Goal: Task Accomplishment & Management: Use online tool/utility

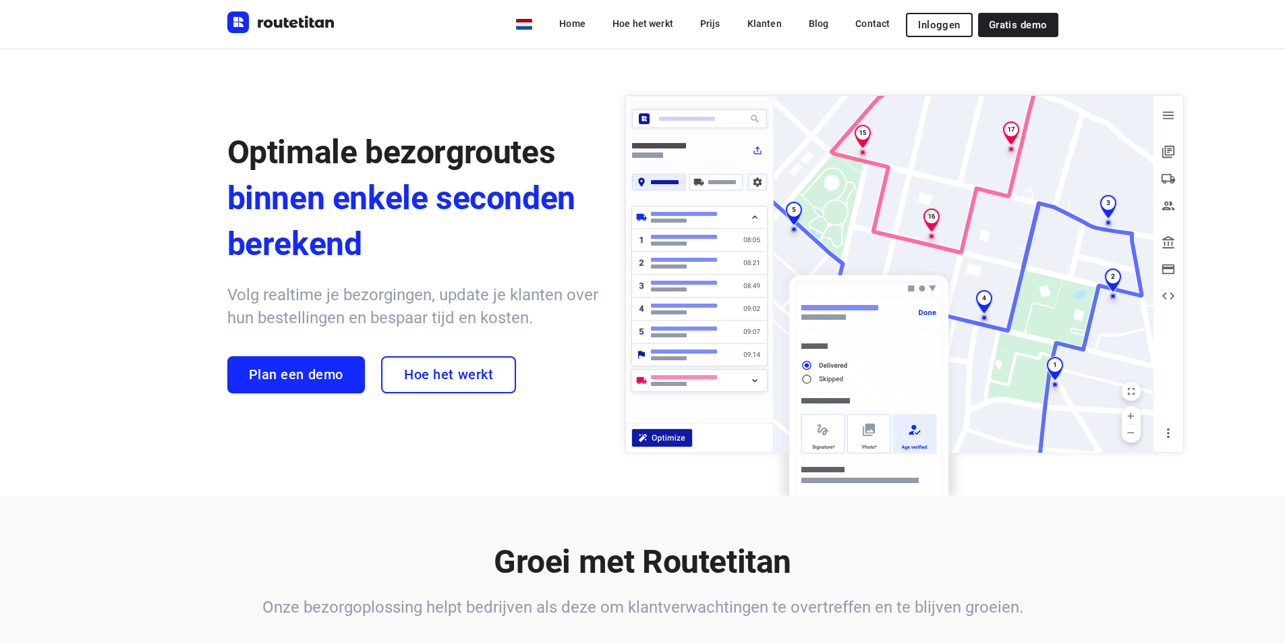
click at [946, 28] on span "Inloggen" at bounding box center [939, 25] width 42 height 11
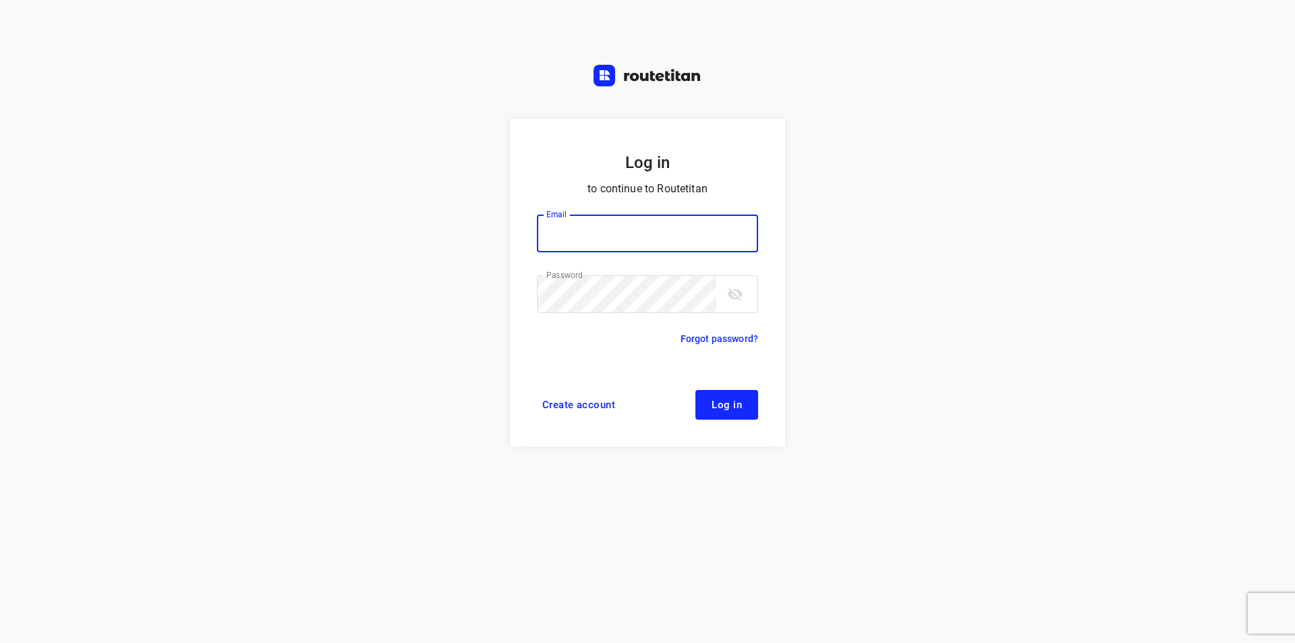
type input "info@kunstgrasdirect.nl"
click at [727, 410] on span "Log in" at bounding box center [727, 404] width 30 height 11
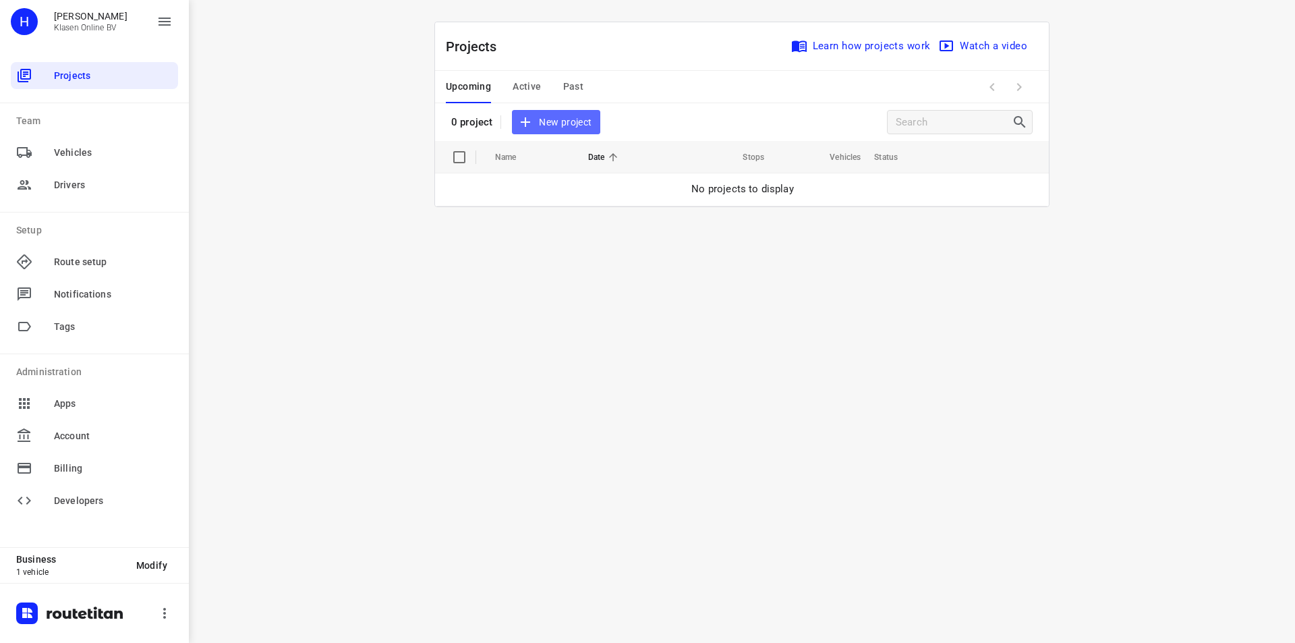
click at [575, 115] on span "New project" at bounding box center [556, 122] width 72 height 17
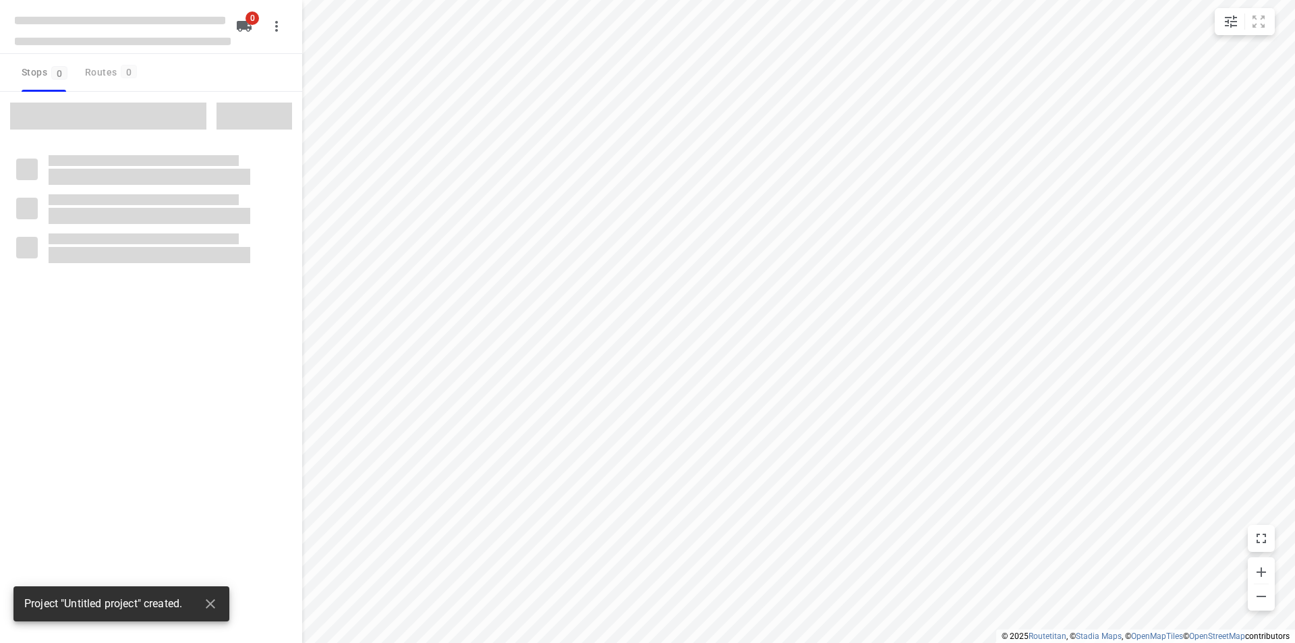
type input "distance"
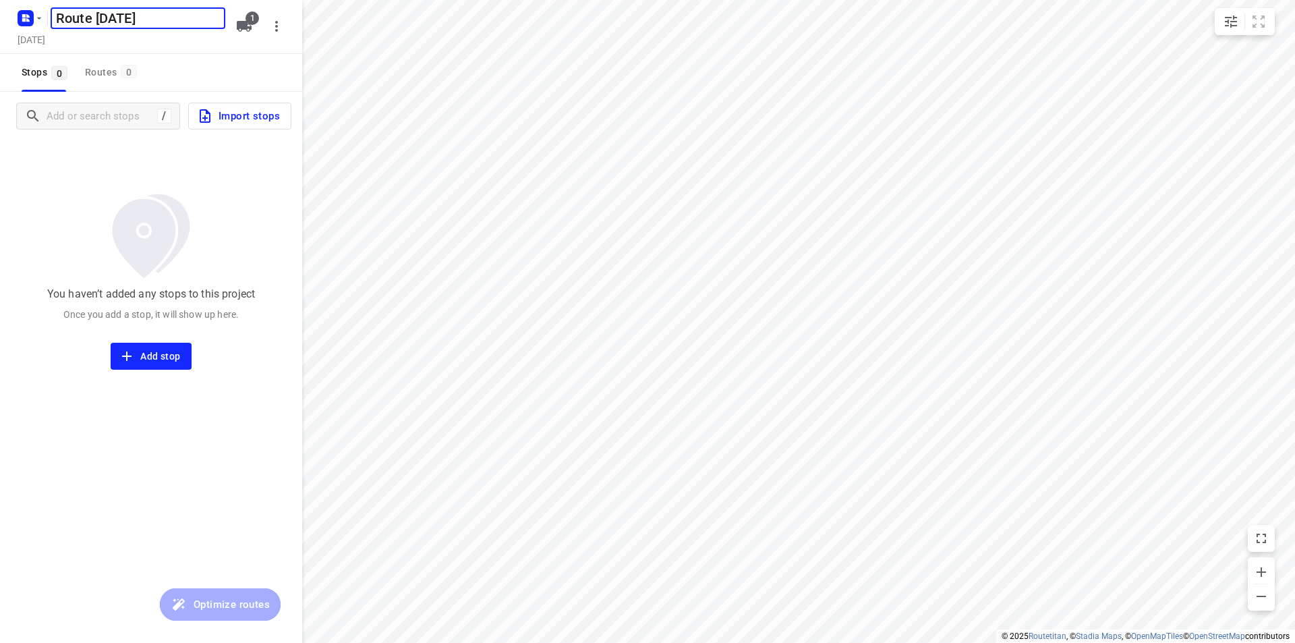
type input "Route [DATE]"
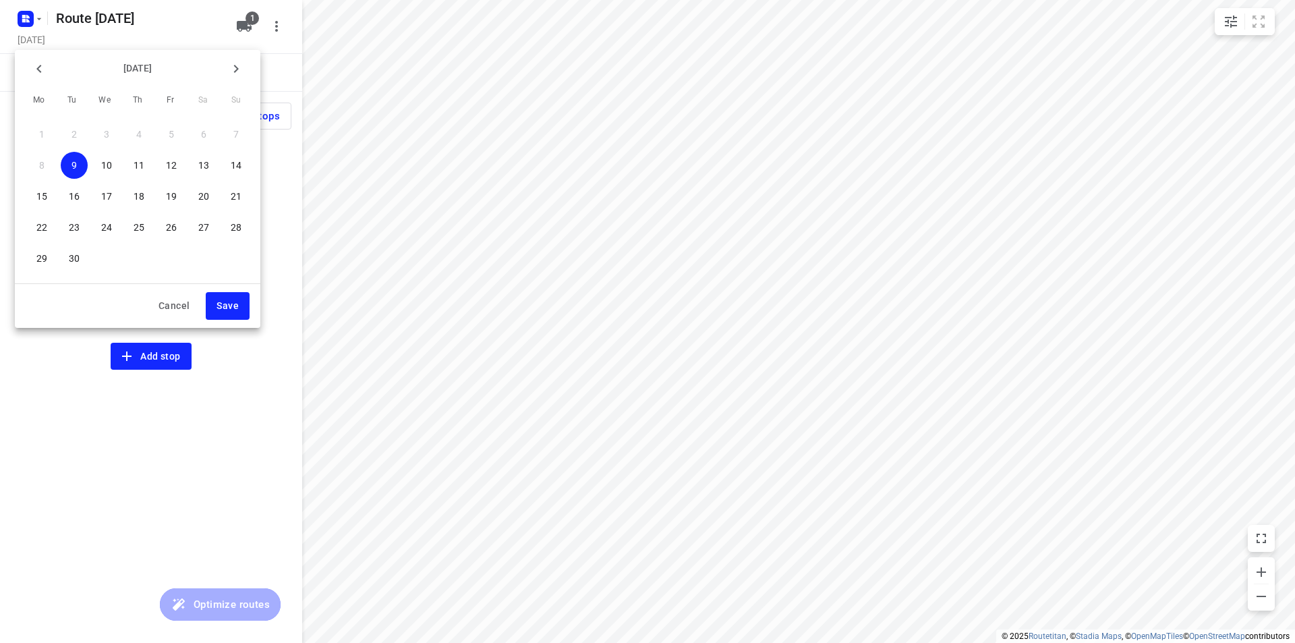
click at [103, 164] on p "10" at bounding box center [106, 165] width 11 height 13
click at [229, 308] on span "Save" at bounding box center [228, 306] width 22 height 17
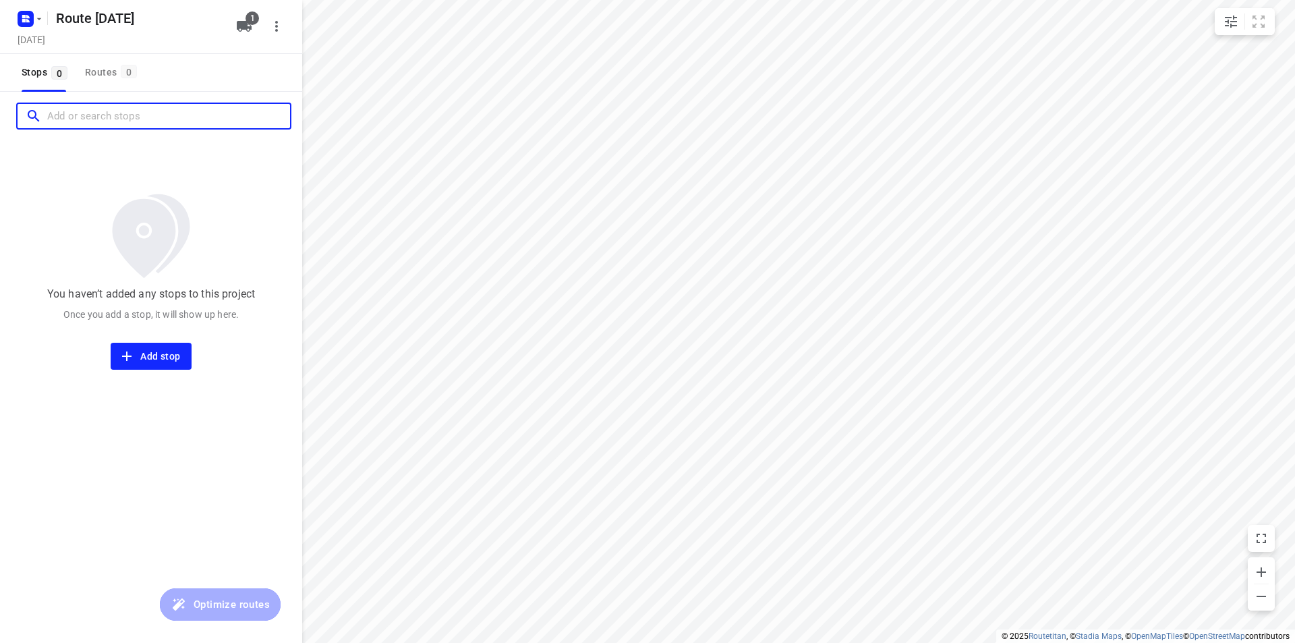
click at [123, 117] on input "Add or search stops" at bounding box center [168, 116] width 243 height 21
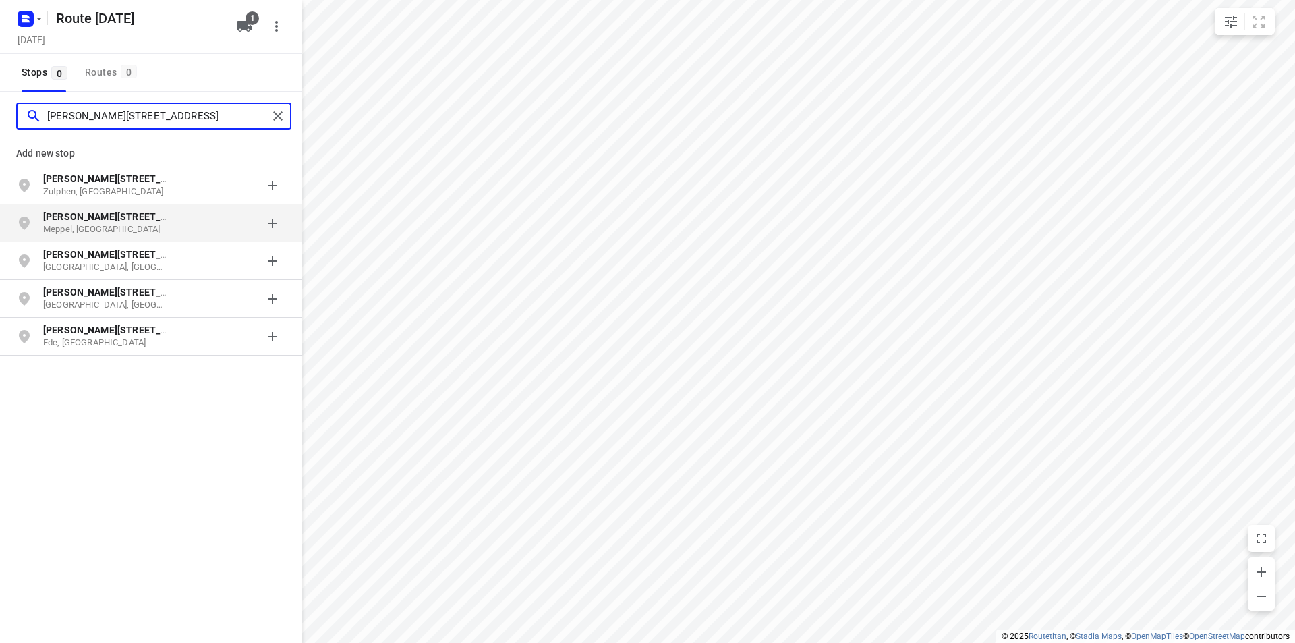
type input "gerard doustraat 104"
click at [145, 215] on p "Gerard Doustraat 104" at bounding box center [105, 216] width 124 height 13
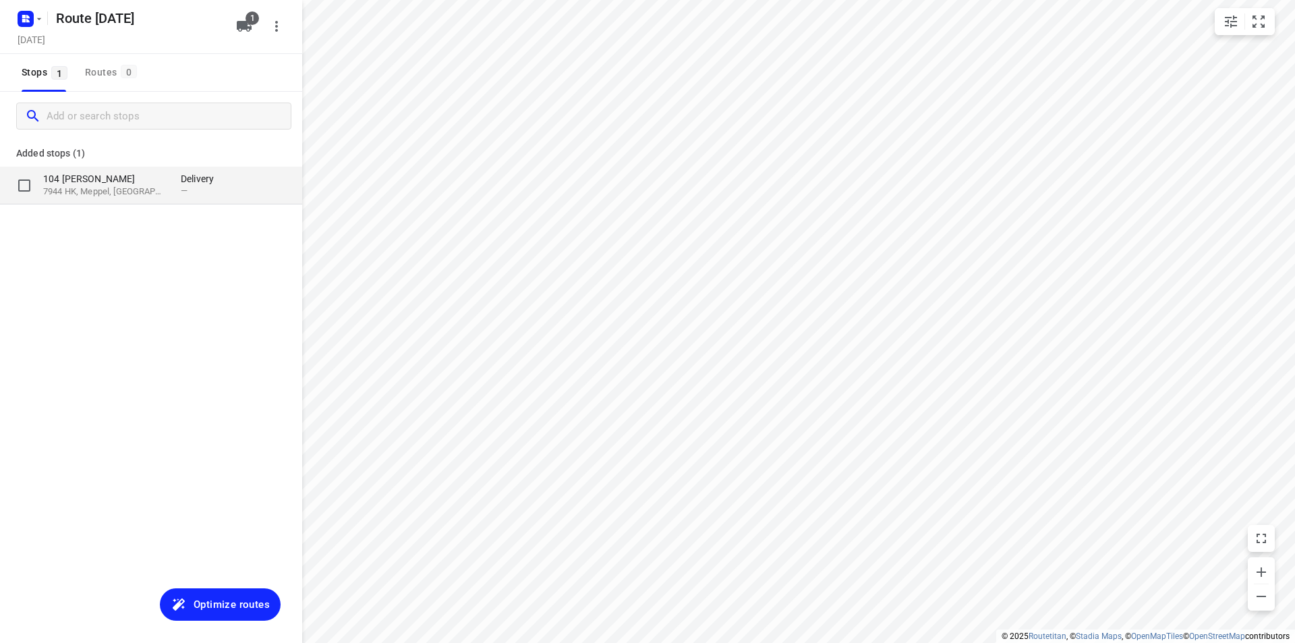
click at [131, 196] on p "7944 HK, Meppel, NL" at bounding box center [105, 192] width 124 height 13
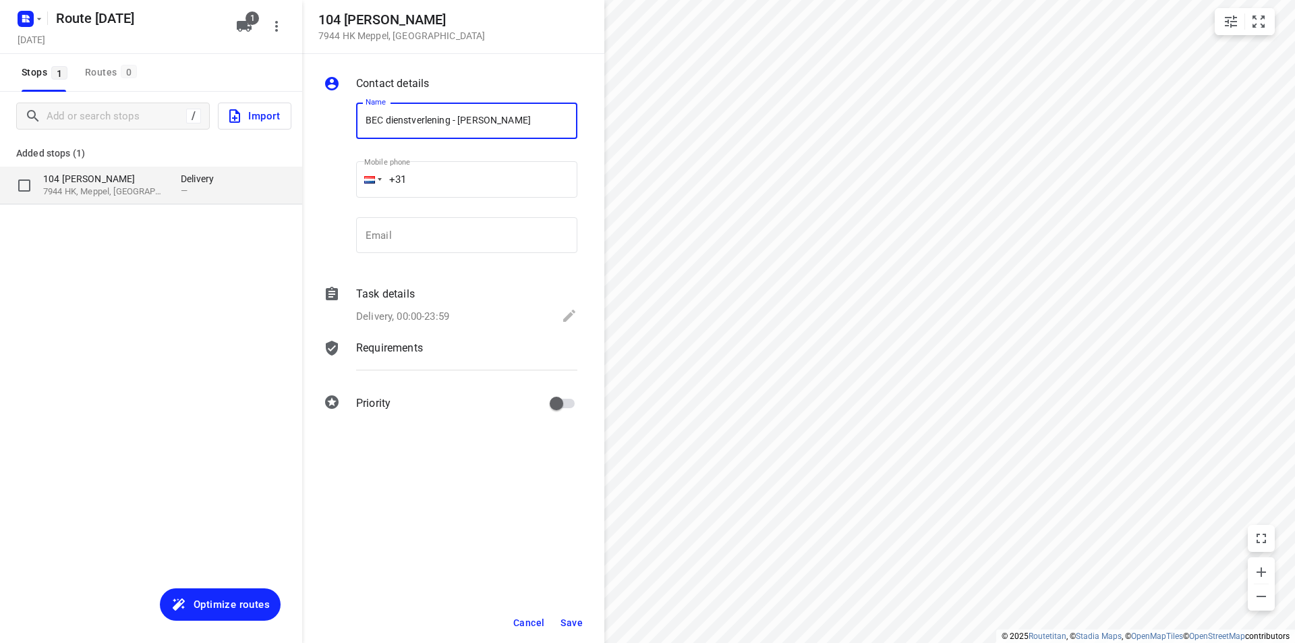
type input "BEC dienstverlening - [PERSON_NAME]"
type input "+31 630445081"
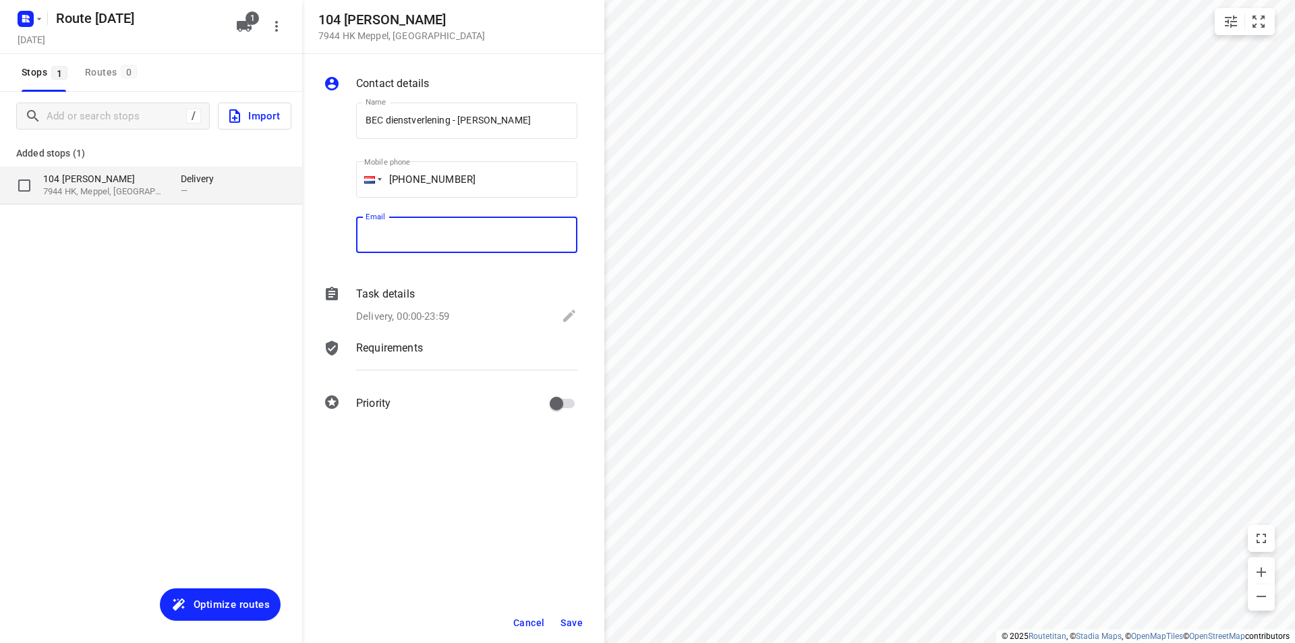
type input "v"
type input "becdienstverlening@outlook.com"
click at [389, 361] on div "Requirements" at bounding box center [467, 360] width 227 height 46
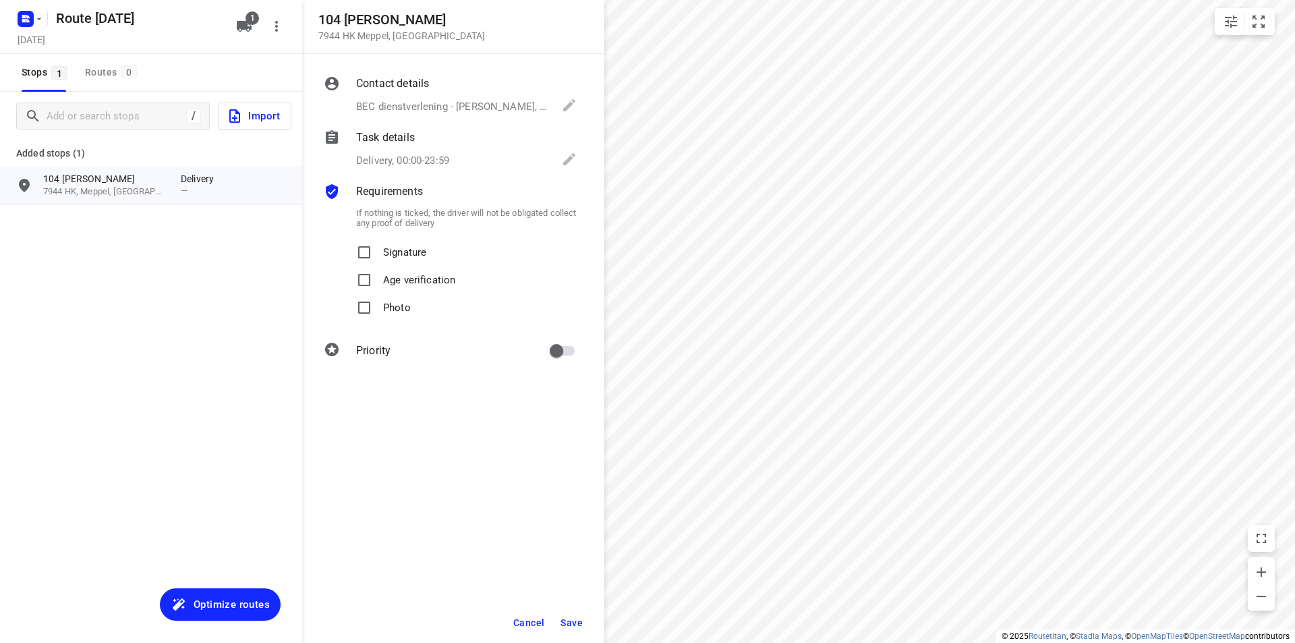
click at [403, 313] on p "Photo" at bounding box center [397, 304] width 28 height 20
click at [378, 313] on input "Photo" at bounding box center [364, 307] width 27 height 27
checkbox input "true"
click at [571, 621] on span "Save" at bounding box center [572, 622] width 22 height 11
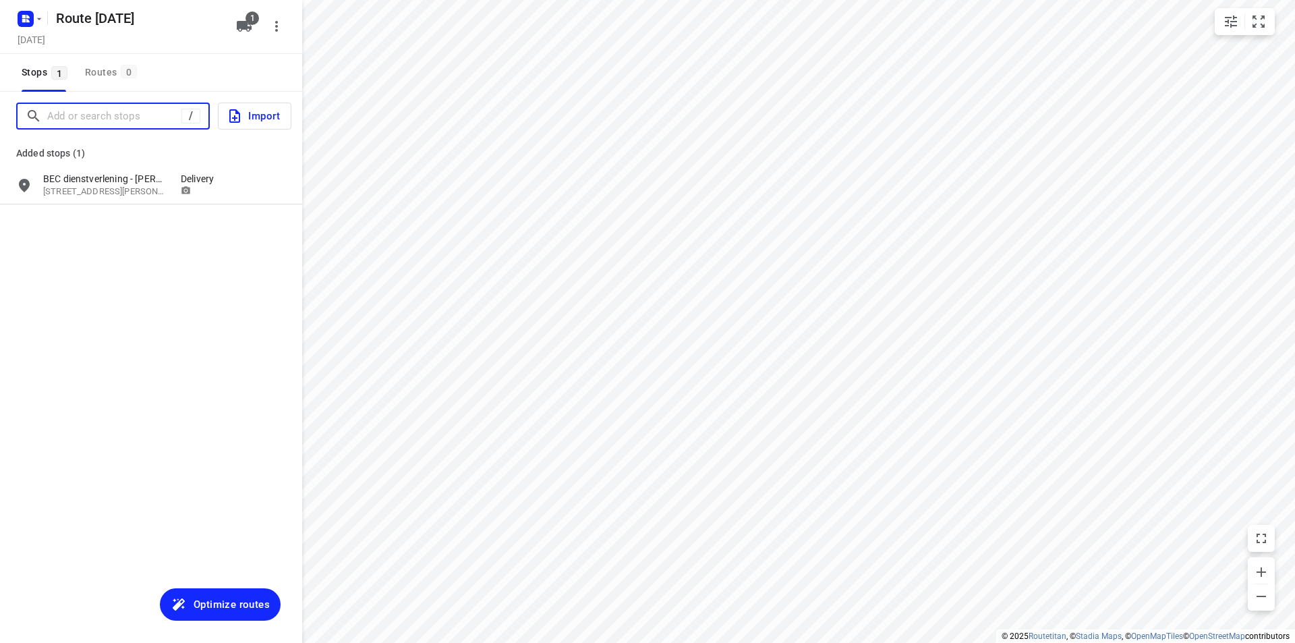
click at [78, 107] on input "Add or search stops" at bounding box center [114, 116] width 134 height 21
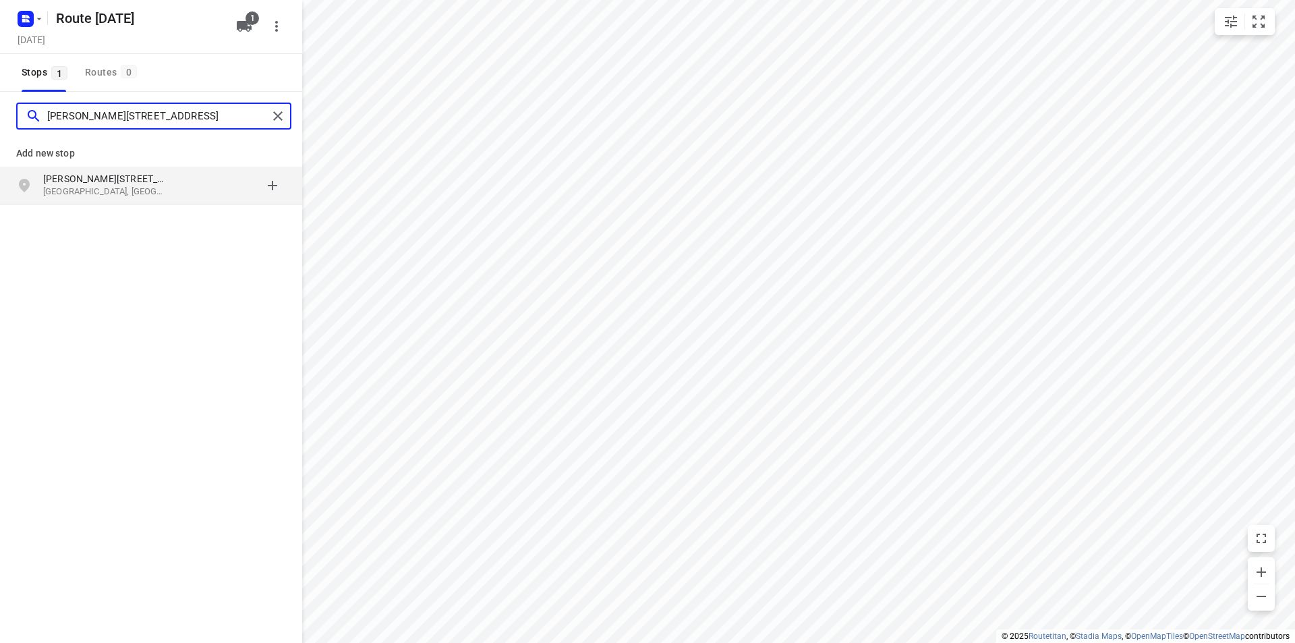
type input "jan steenstraat 42 steenw"
click at [124, 173] on p "Jan Steenstraat 42" at bounding box center [105, 178] width 124 height 13
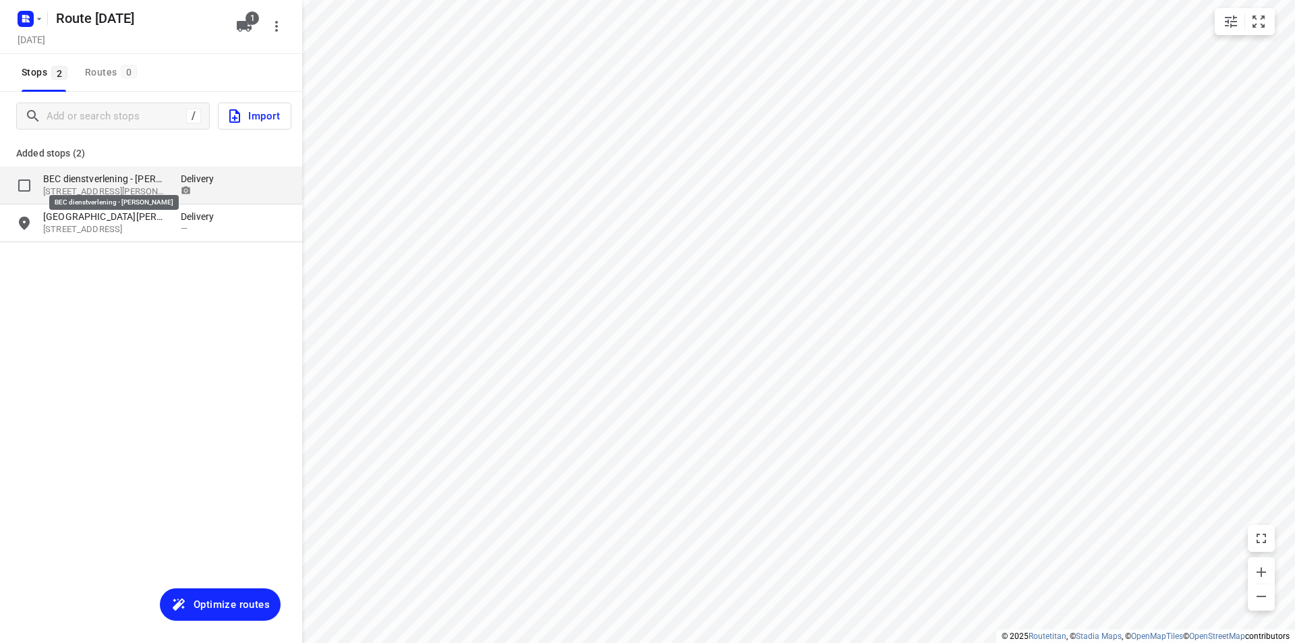
click at [113, 180] on p "BEC dienstverlening - [PERSON_NAME]" at bounding box center [105, 178] width 124 height 13
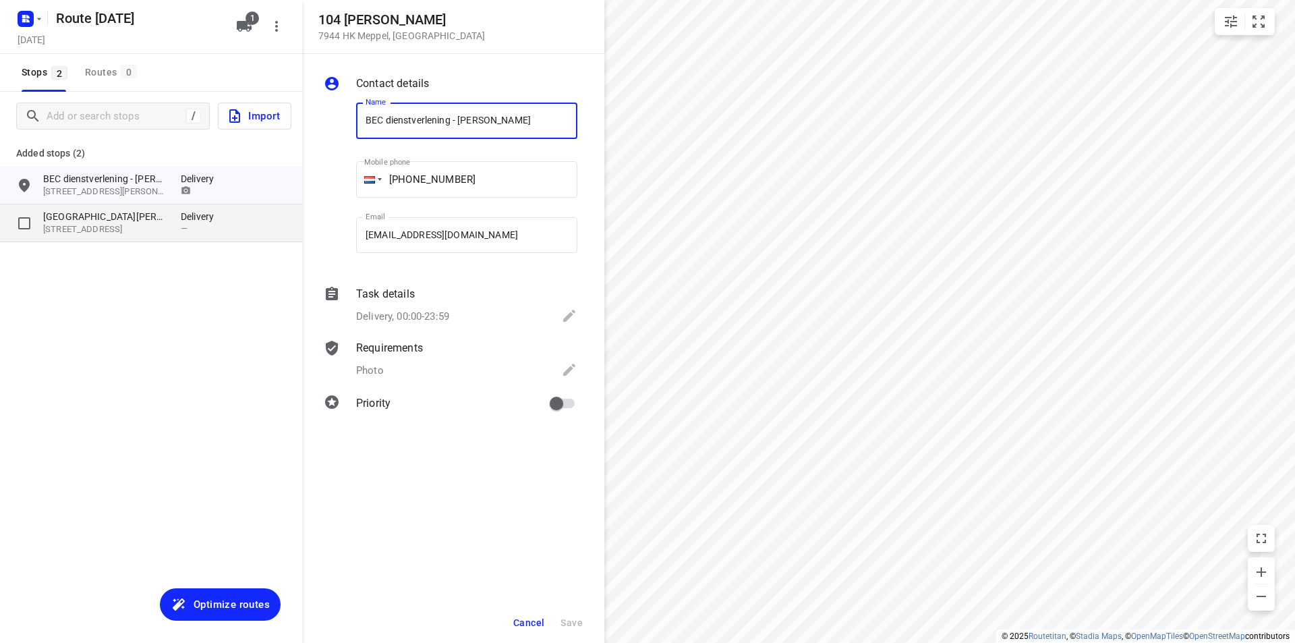
click at [117, 227] on p "8331 RT, Steenwijk, NL" at bounding box center [105, 229] width 124 height 13
type input "b"
type input "Beerepot"
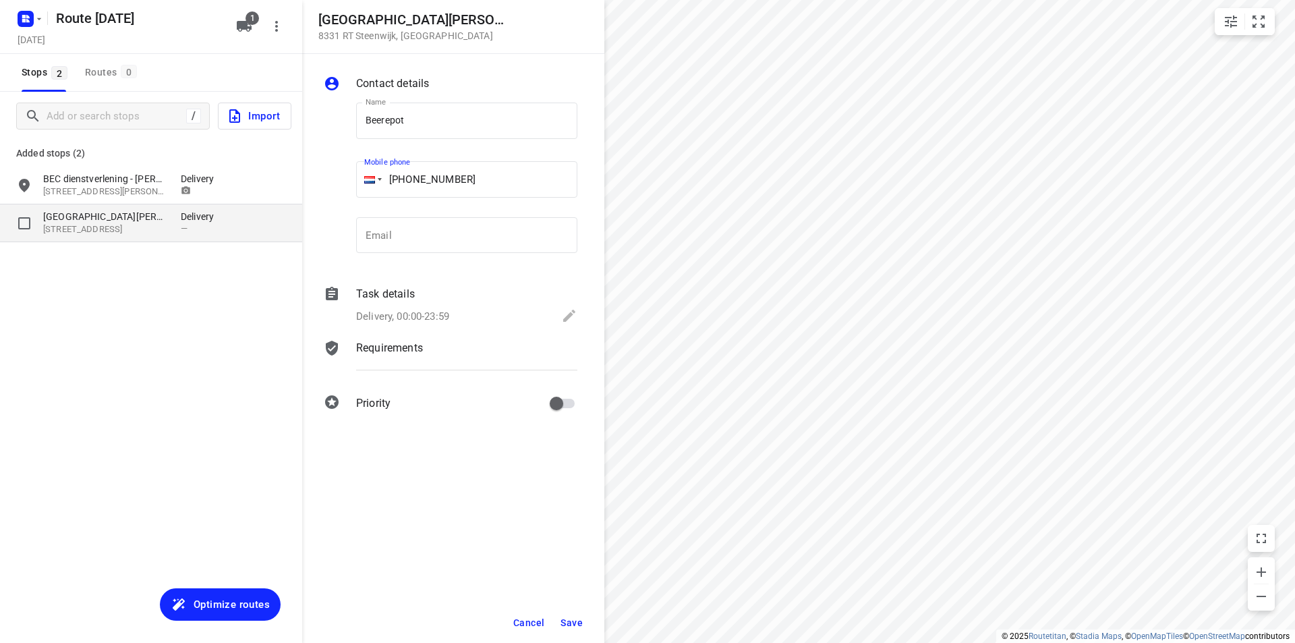
type input "+31 610993036"
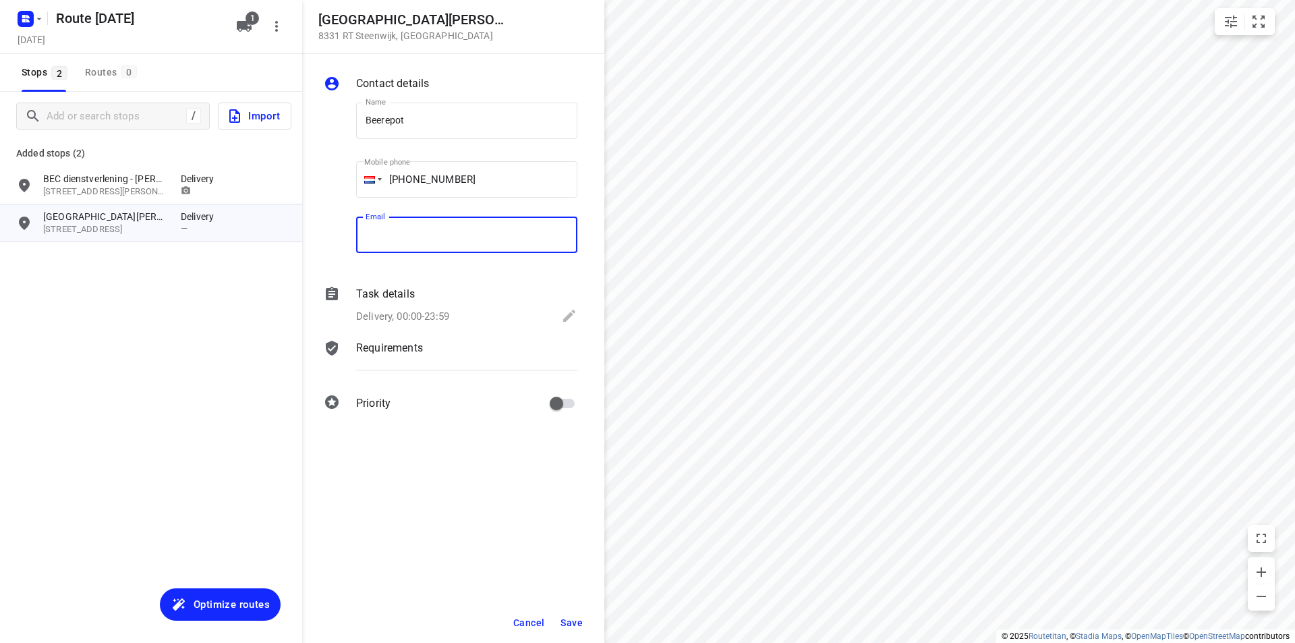
click at [428, 352] on div "Requirements" at bounding box center [466, 348] width 221 height 16
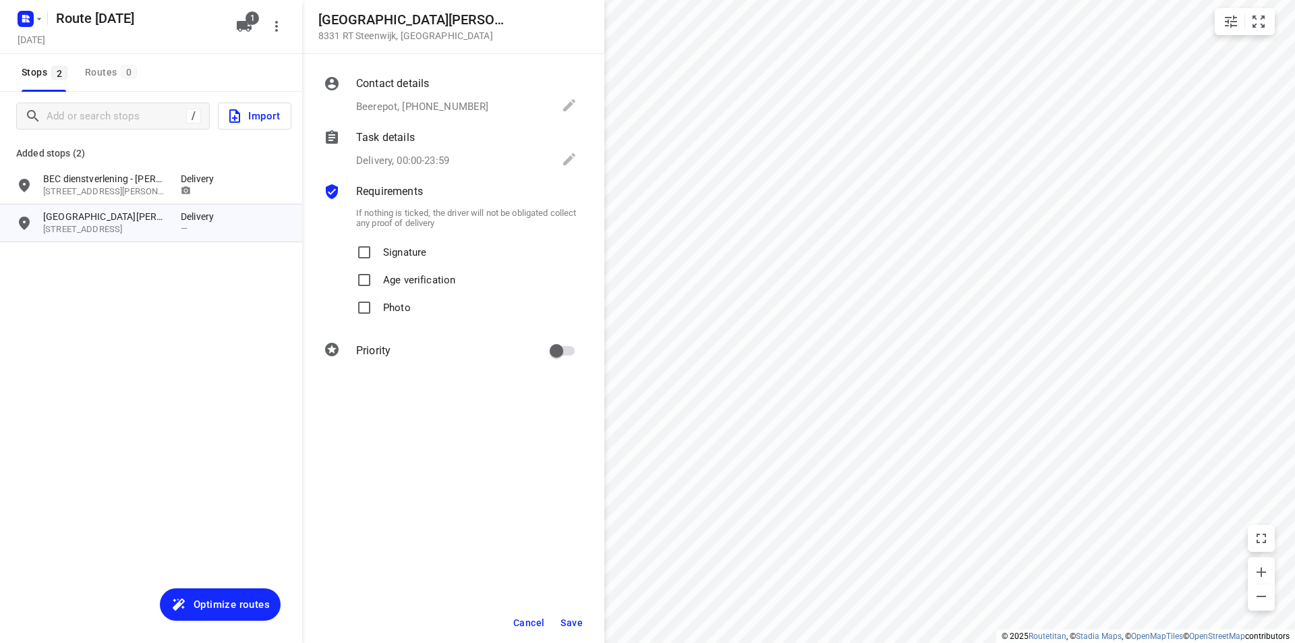
click at [398, 309] on p "Photo" at bounding box center [397, 304] width 28 height 20
click at [378, 309] on input "Photo" at bounding box center [364, 307] width 27 height 27
checkbox input "true"
click at [571, 616] on button "Save" at bounding box center [571, 623] width 33 height 24
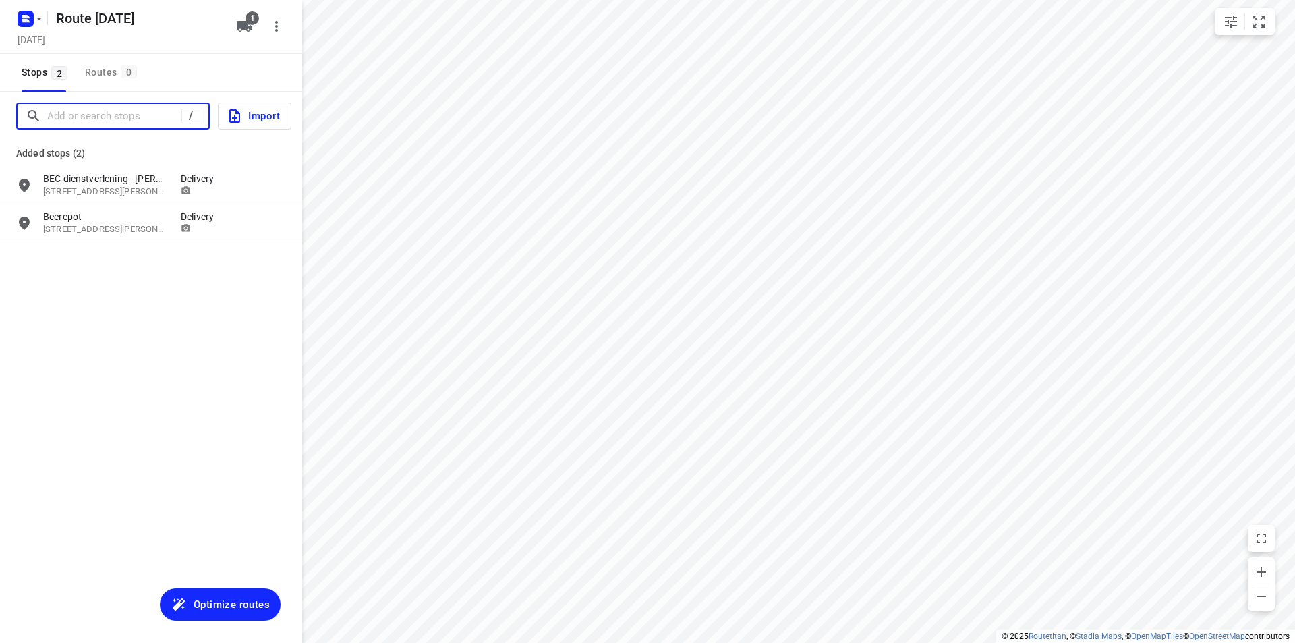
click at [158, 124] on input "Add or search stops" at bounding box center [114, 116] width 134 height 21
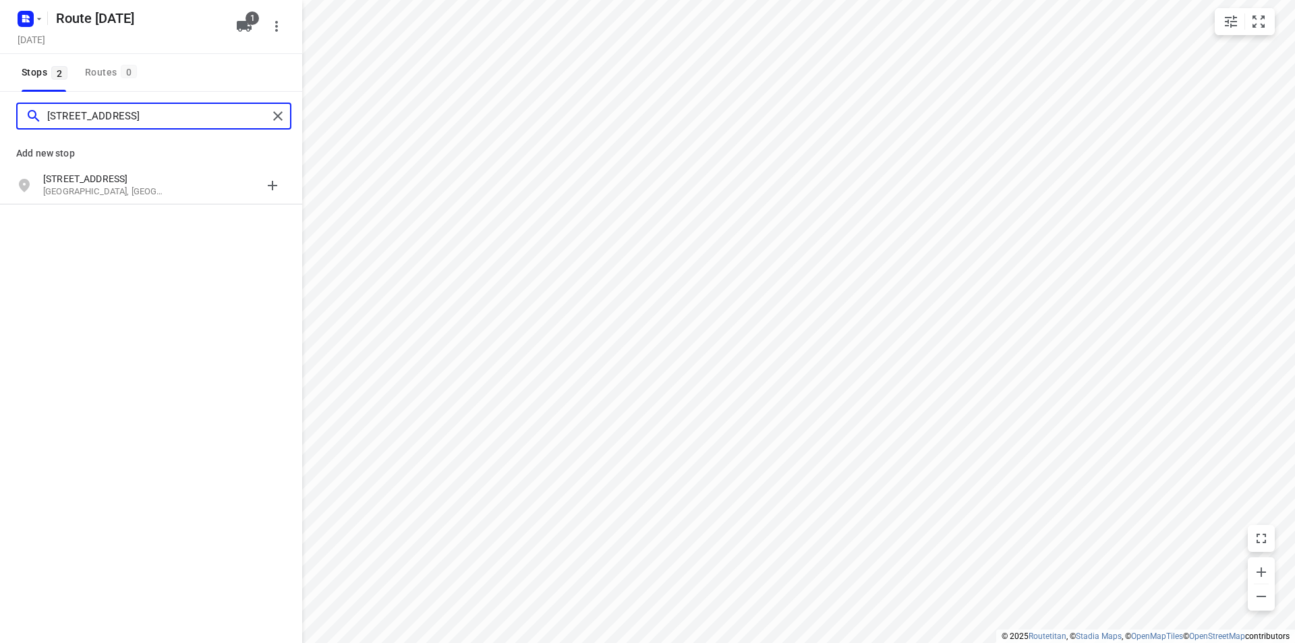
type input "konstapelweg 60 zwolle"
click at [136, 172] on p "Konstapelweg 60" at bounding box center [105, 178] width 124 height 13
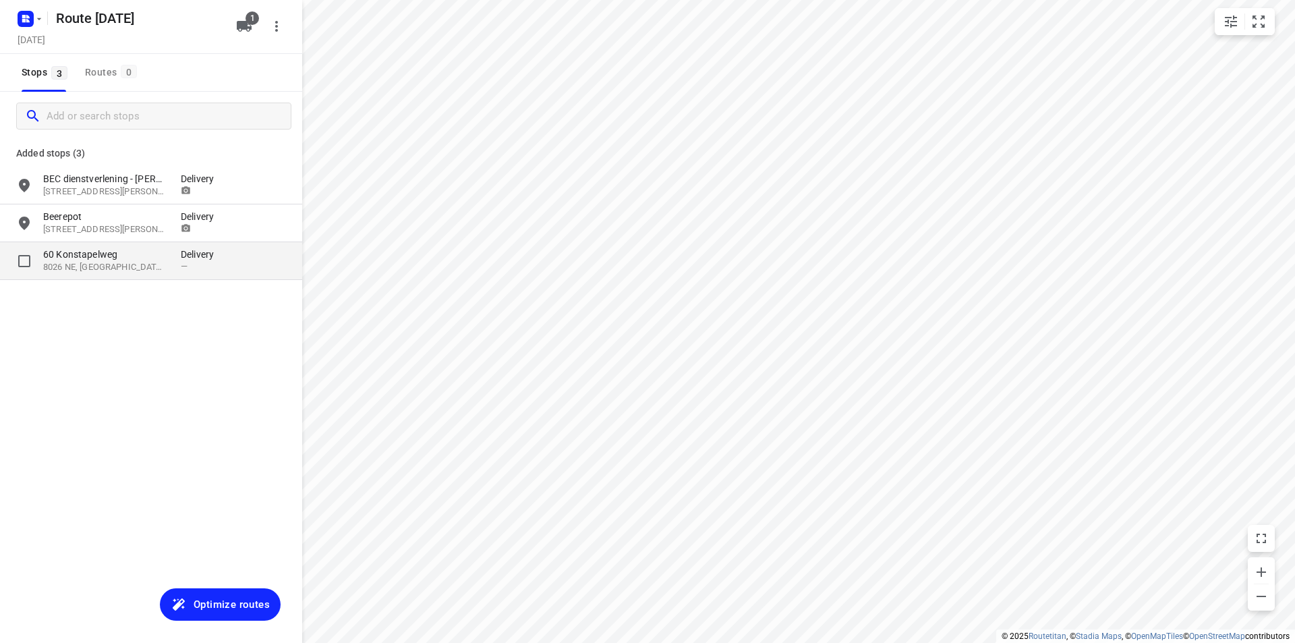
click at [136, 251] on p "60 Konstapelweg" at bounding box center [105, 254] width 124 height 13
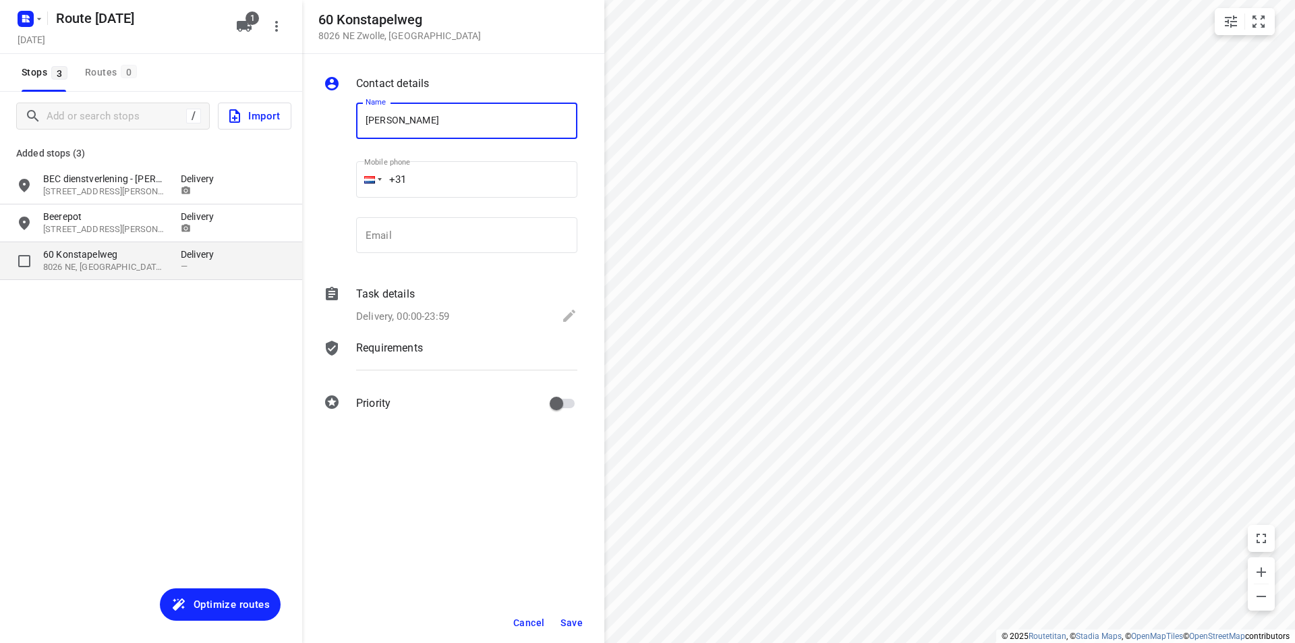
type input "[PERSON_NAME]"
type input "+31 637300080"
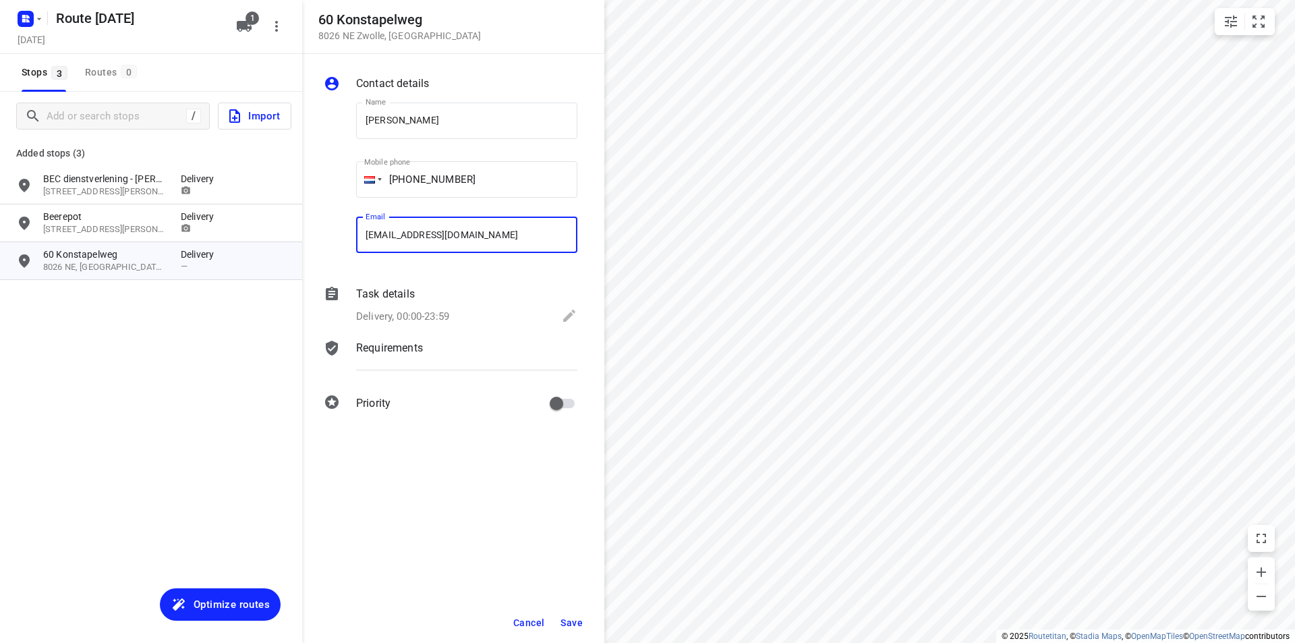
type input "klinkhenk@gmail.com"
click at [386, 354] on p "Requirements" at bounding box center [389, 348] width 67 height 16
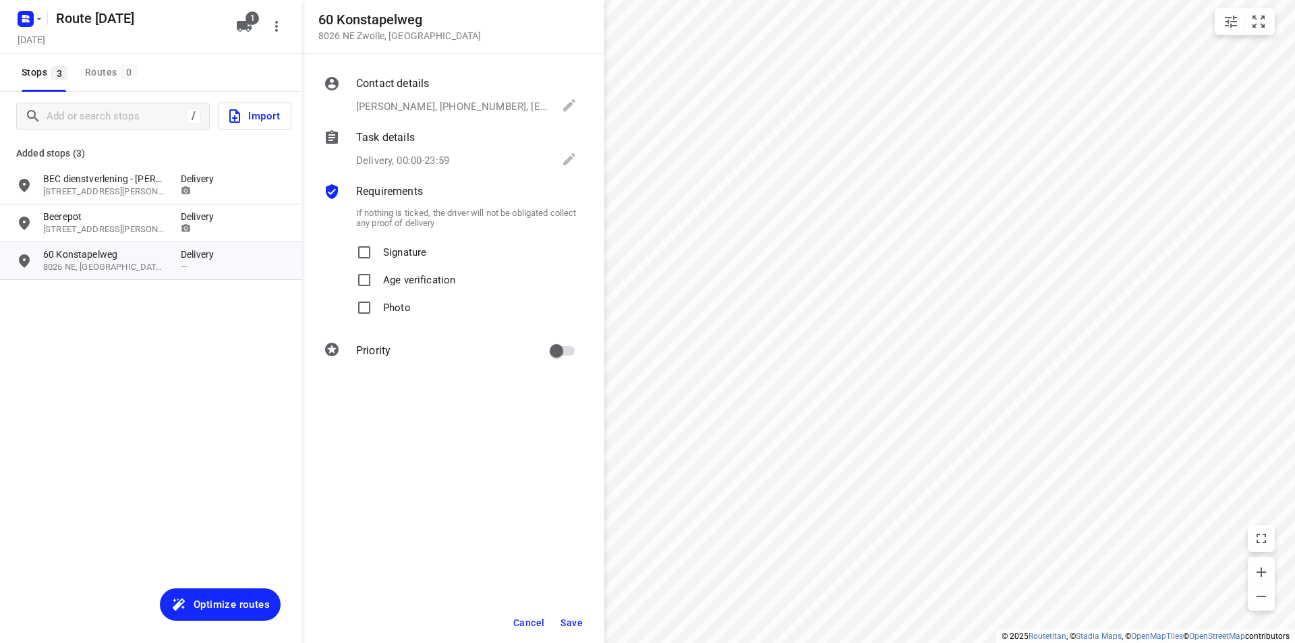
click at [416, 303] on div "Photo" at bounding box center [466, 308] width 221 height 28
click at [400, 307] on p "Photo" at bounding box center [397, 304] width 28 height 20
click at [378, 307] on input "Photo" at bounding box center [364, 307] width 27 height 27
checkbox input "true"
click at [582, 627] on span "Save" at bounding box center [572, 622] width 22 height 11
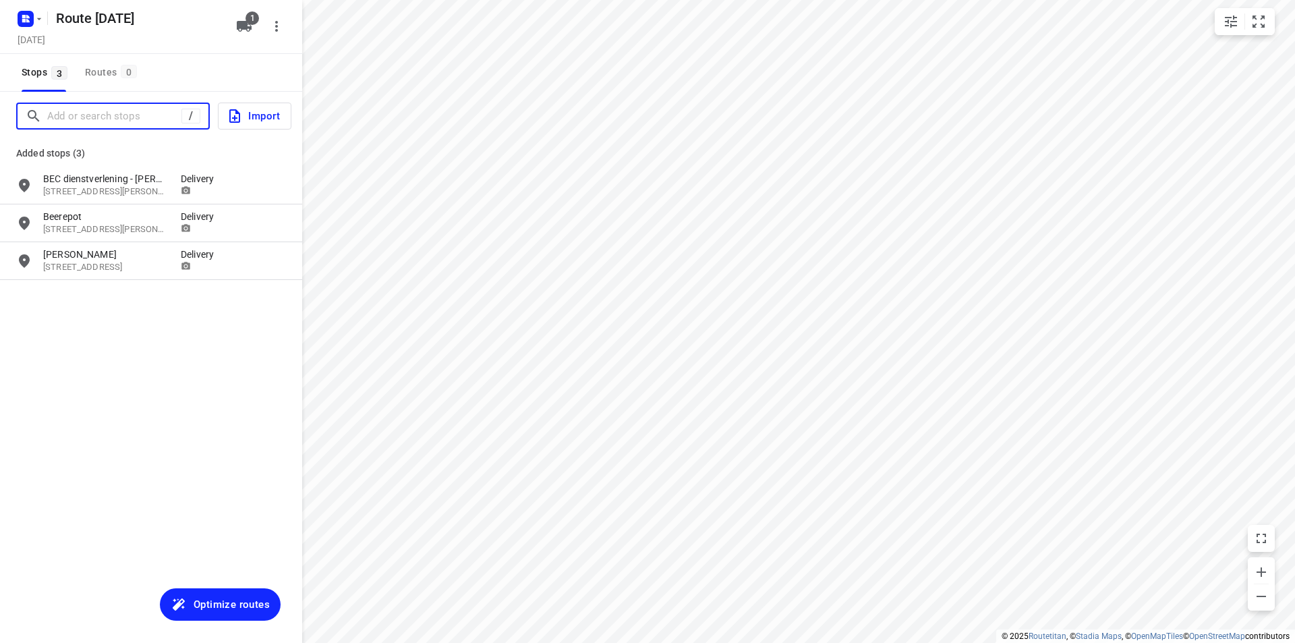
click at [152, 109] on input "Add or search stops" at bounding box center [114, 116] width 134 height 21
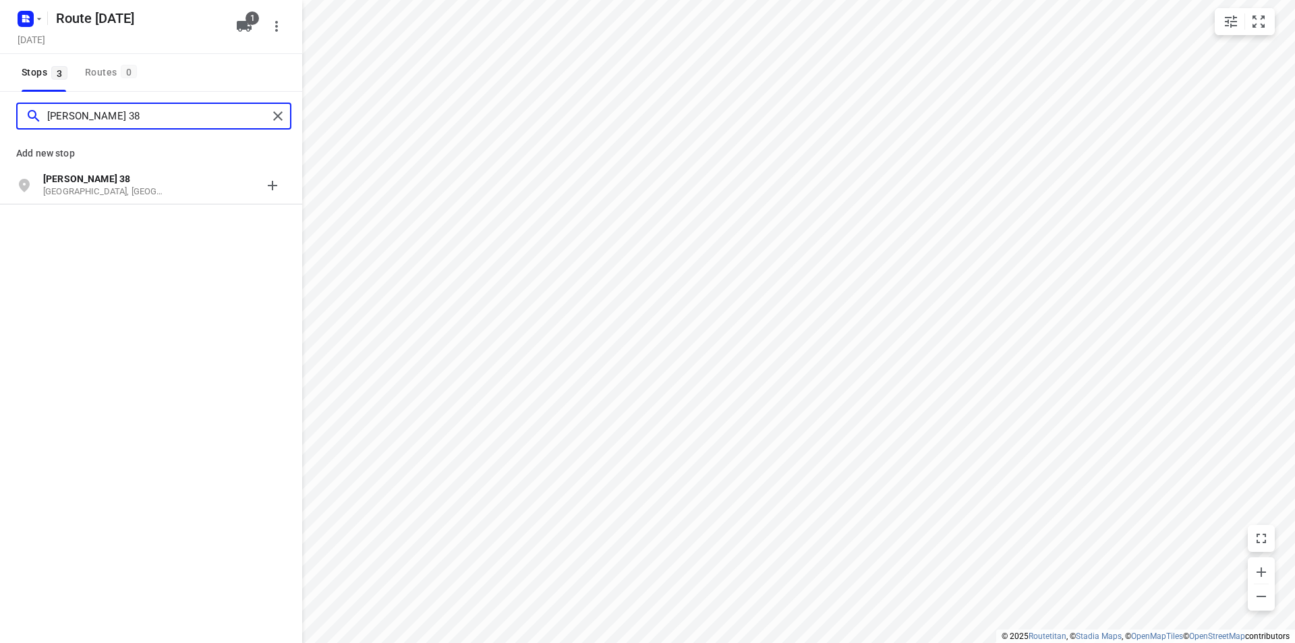
type input "johan winklerwei 38"
click at [136, 172] on p "Johan Winklerwei 38" at bounding box center [105, 178] width 124 height 13
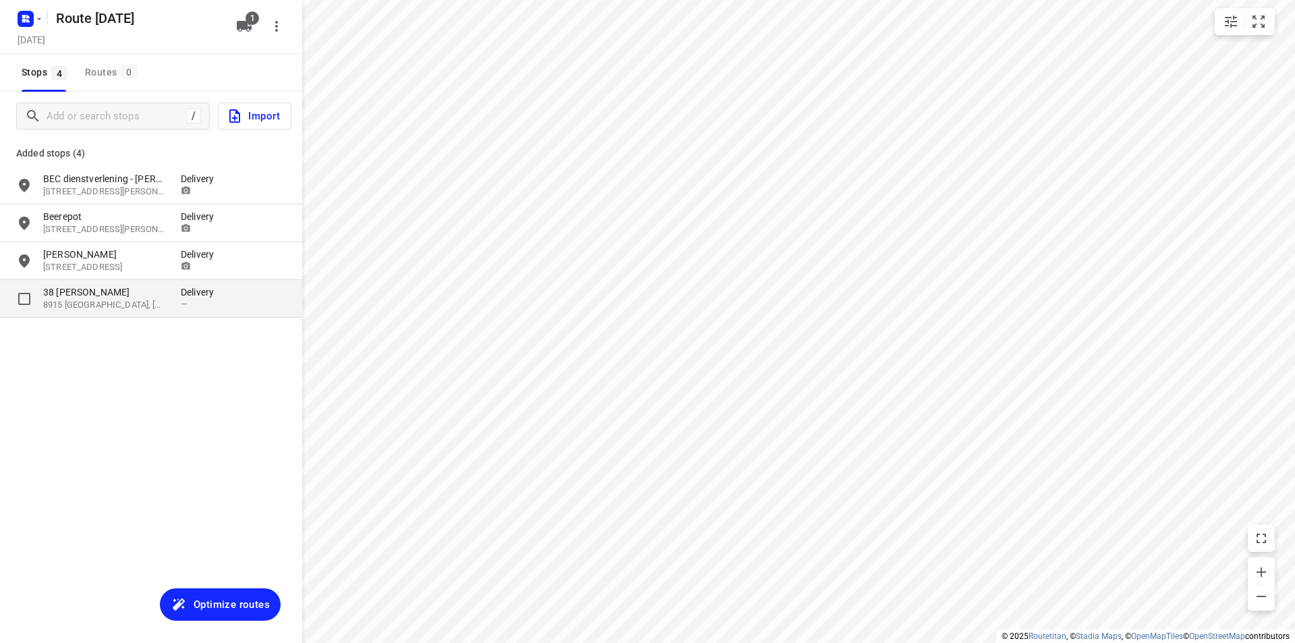
click at [140, 314] on div "38 Johan Winklerwei 8915 GB, Leeuwarden, NL Delivery —" at bounding box center [151, 299] width 302 height 38
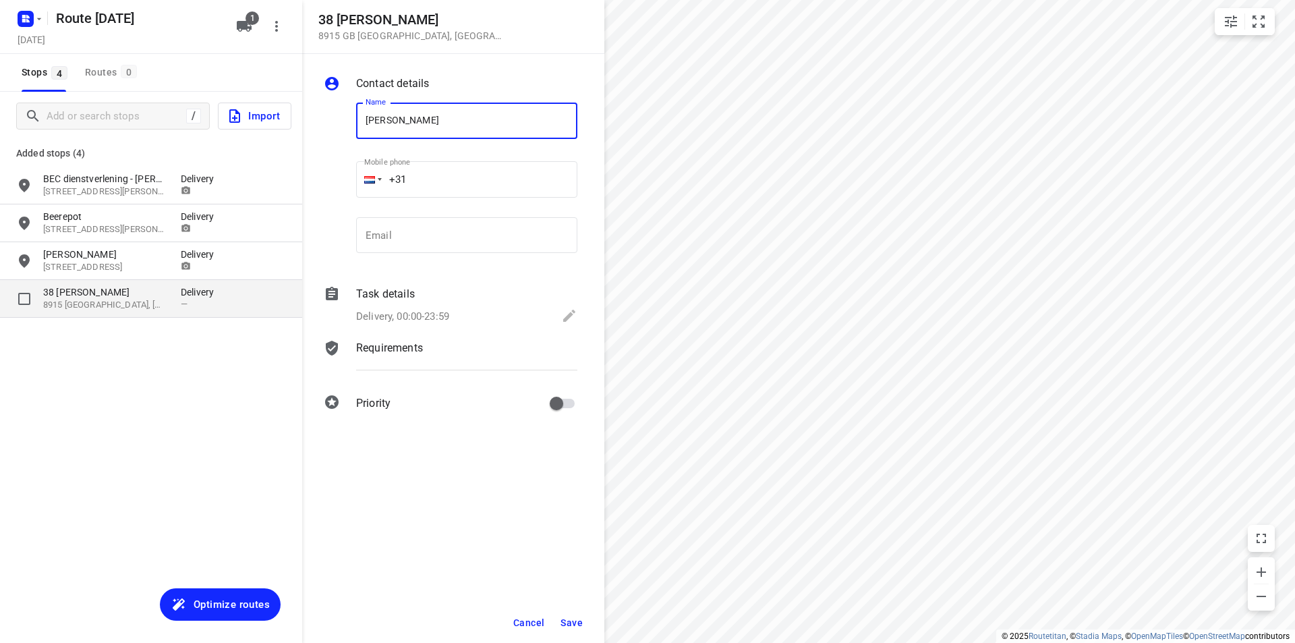
type input "[PERSON_NAME]"
type input "+31 616724590"
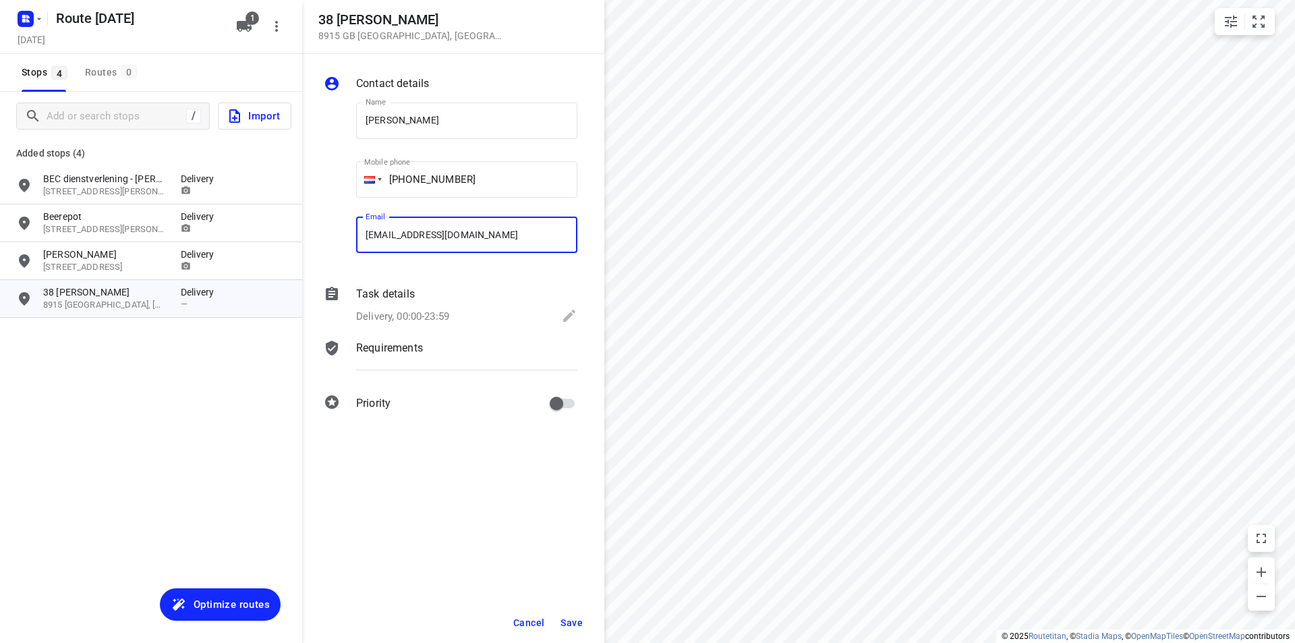
type input "schram_allan@hotmail.com"
click at [411, 348] on p "Requirements" at bounding box center [389, 348] width 67 height 16
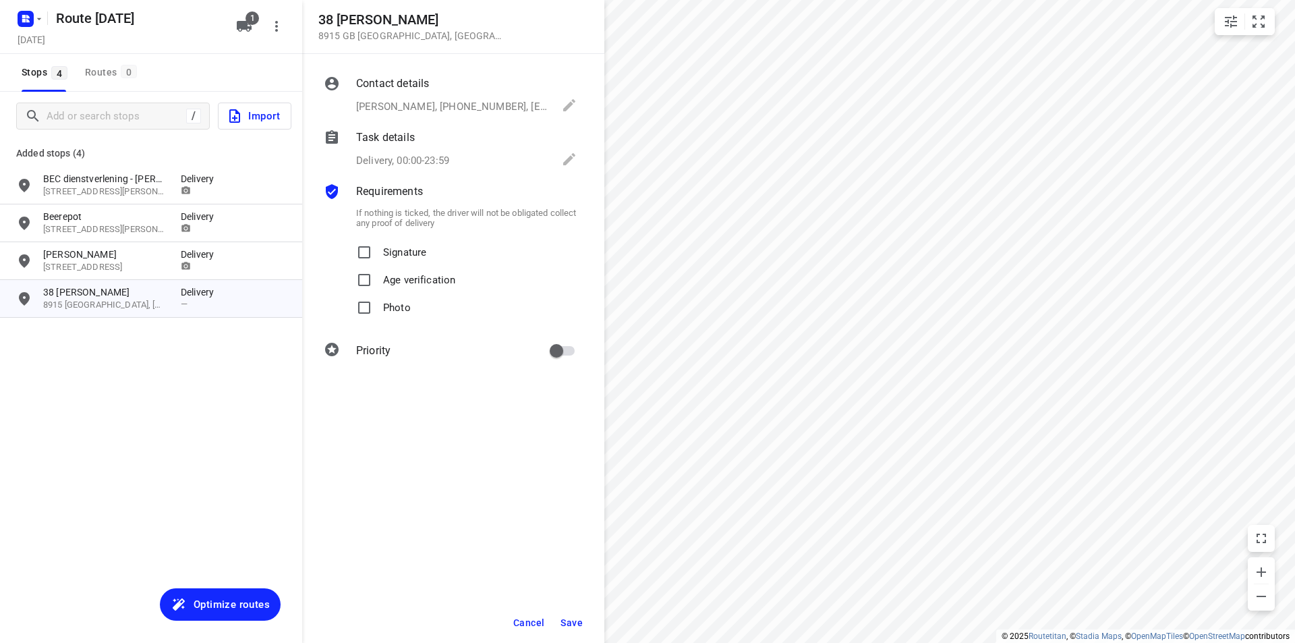
click at [401, 320] on span "Photo" at bounding box center [397, 308] width 28 height 28
click at [378, 320] on input "Photo" at bounding box center [364, 307] width 27 height 27
checkbox input "true"
click at [584, 615] on button "Save" at bounding box center [571, 623] width 33 height 24
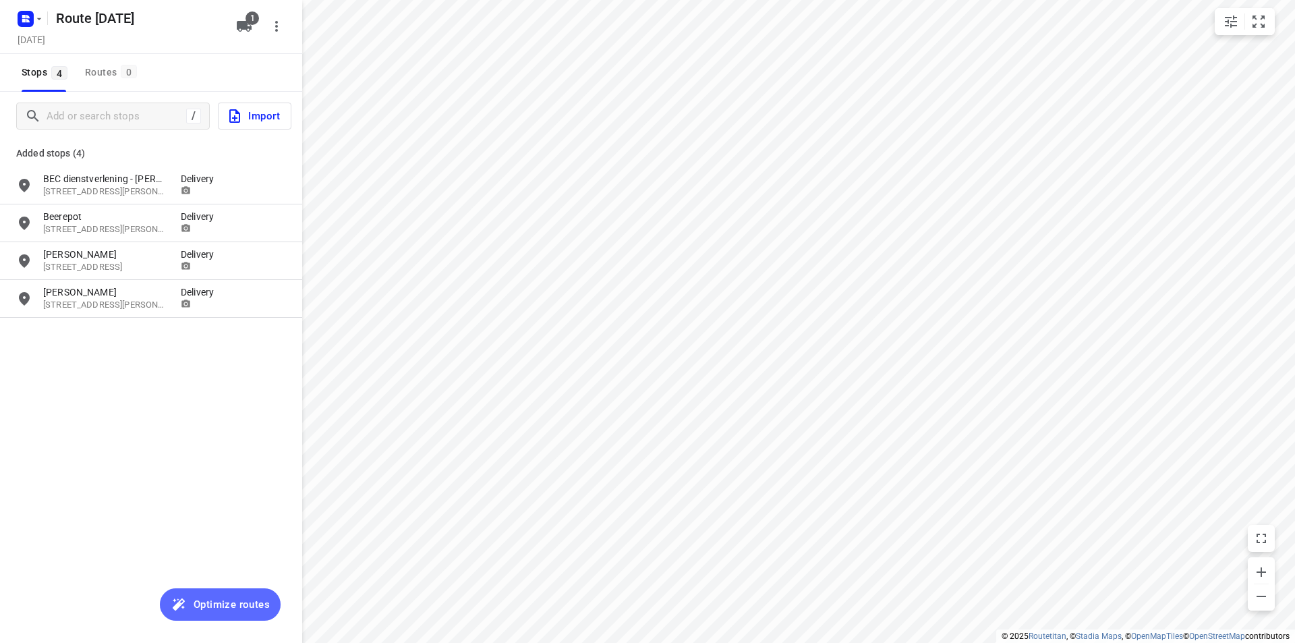
click at [234, 609] on span "Optimize routes" at bounding box center [232, 605] width 76 height 18
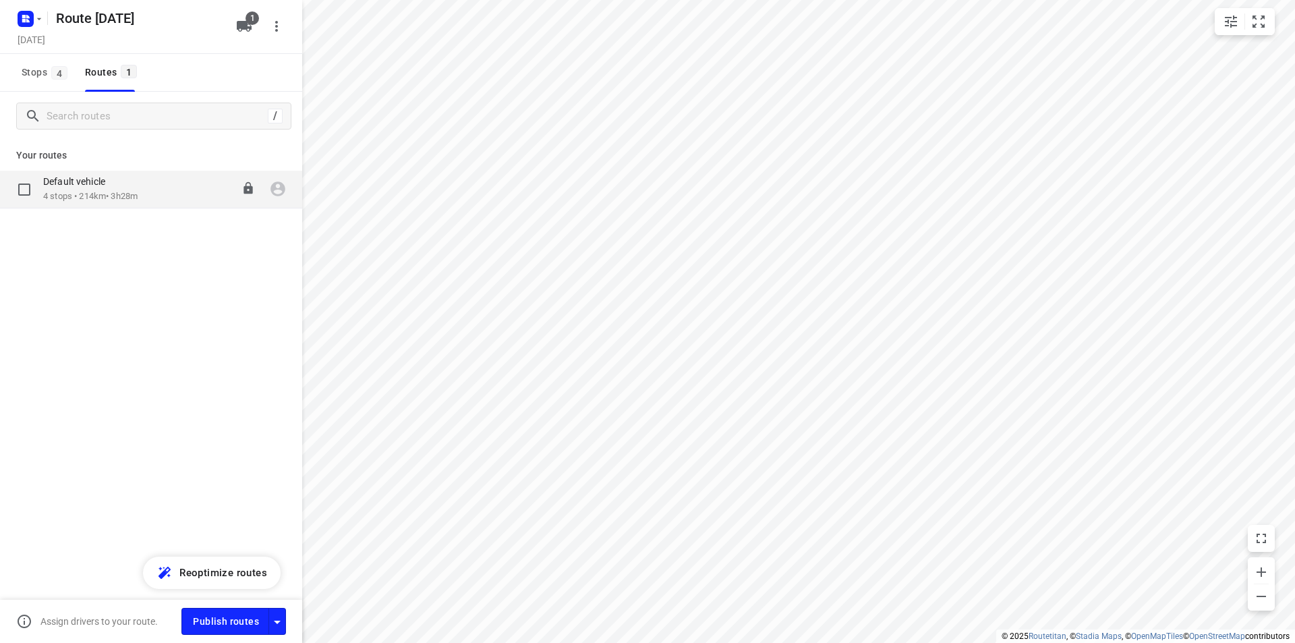
click at [101, 197] on p "4 stops • 214km • 3h28m" at bounding box center [90, 196] width 94 height 13
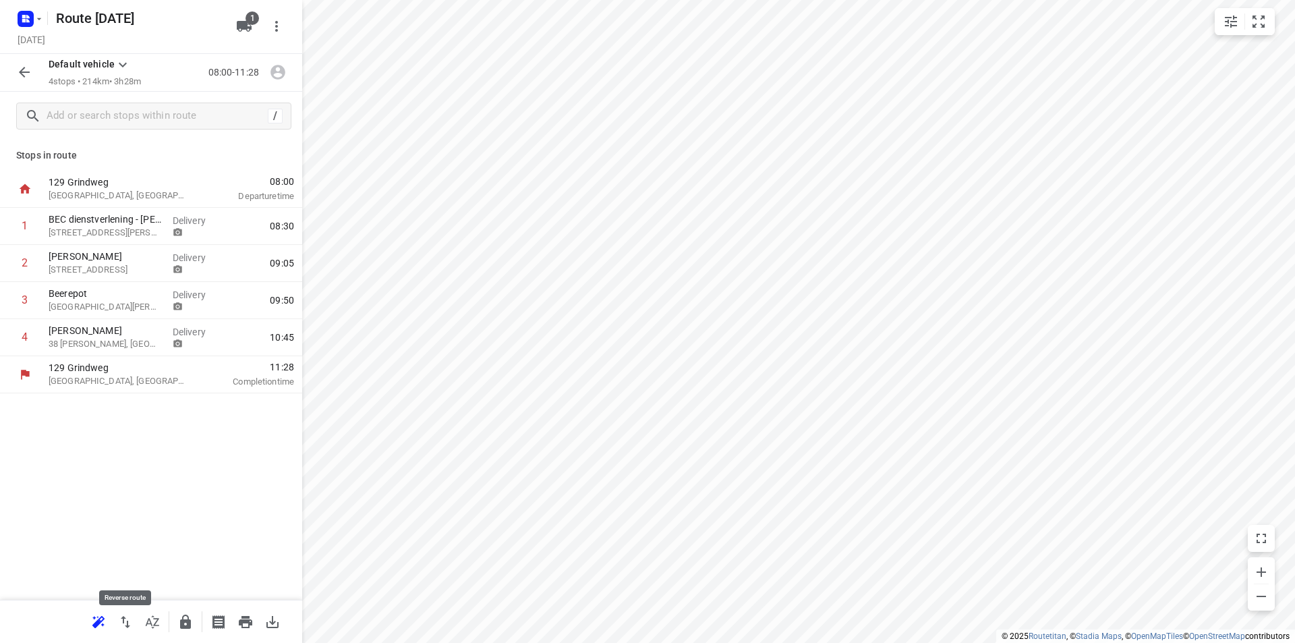
click at [127, 617] on icon "button" at bounding box center [125, 622] width 16 height 16
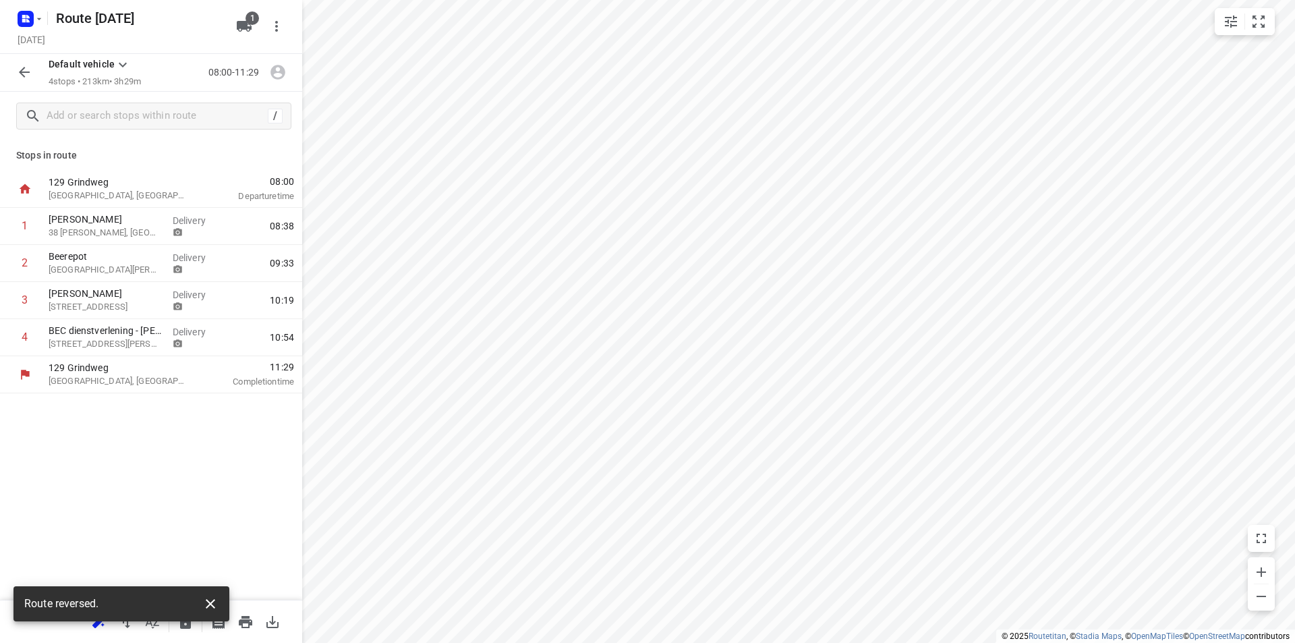
click at [202, 606] on button "button" at bounding box center [210, 603] width 27 height 27
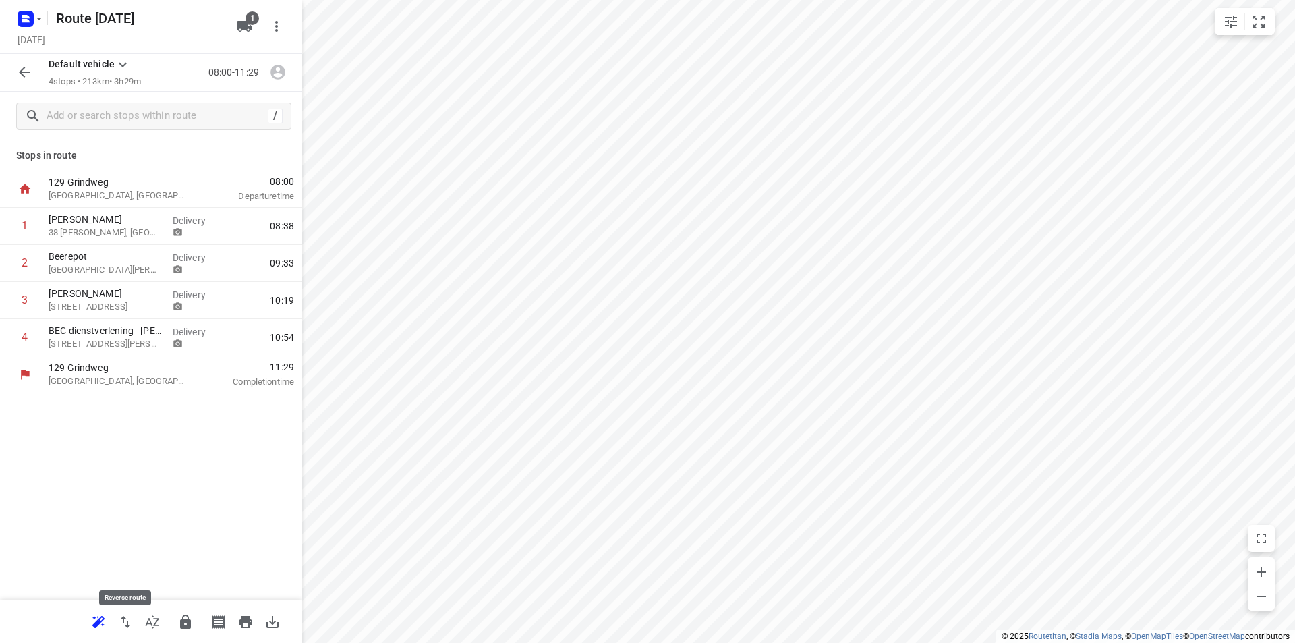
click at [121, 618] on icon "button" at bounding box center [125, 622] width 9 height 12
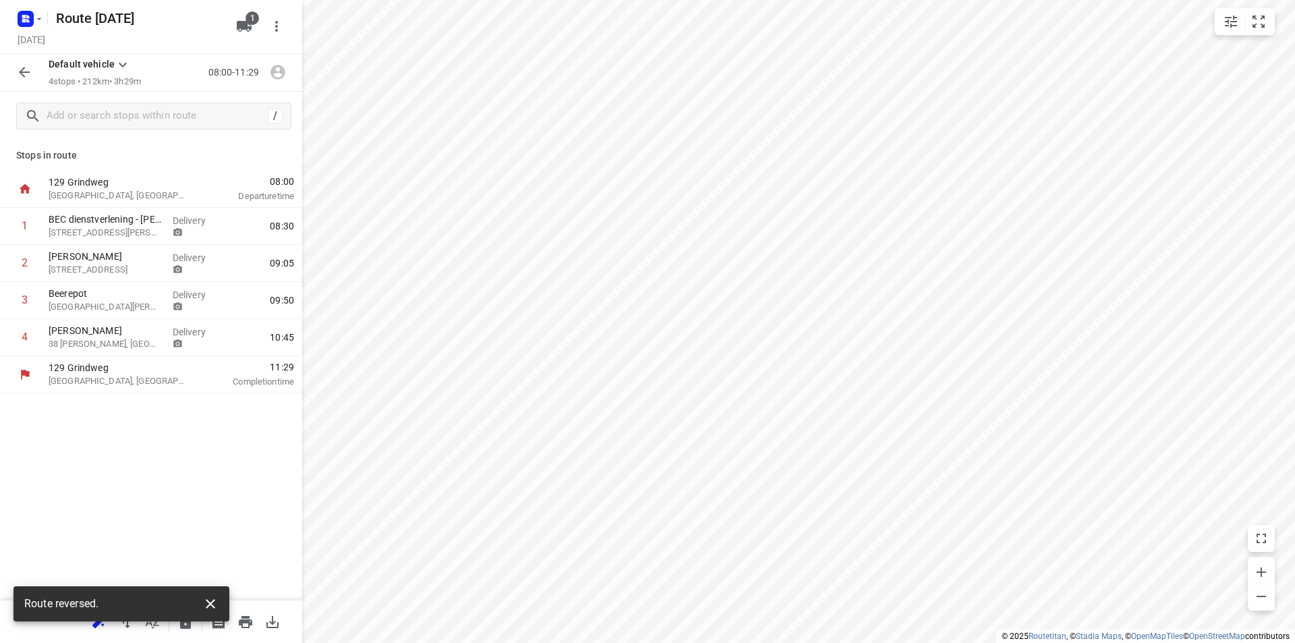
click at [207, 609] on icon "button" at bounding box center [210, 604] width 16 height 16
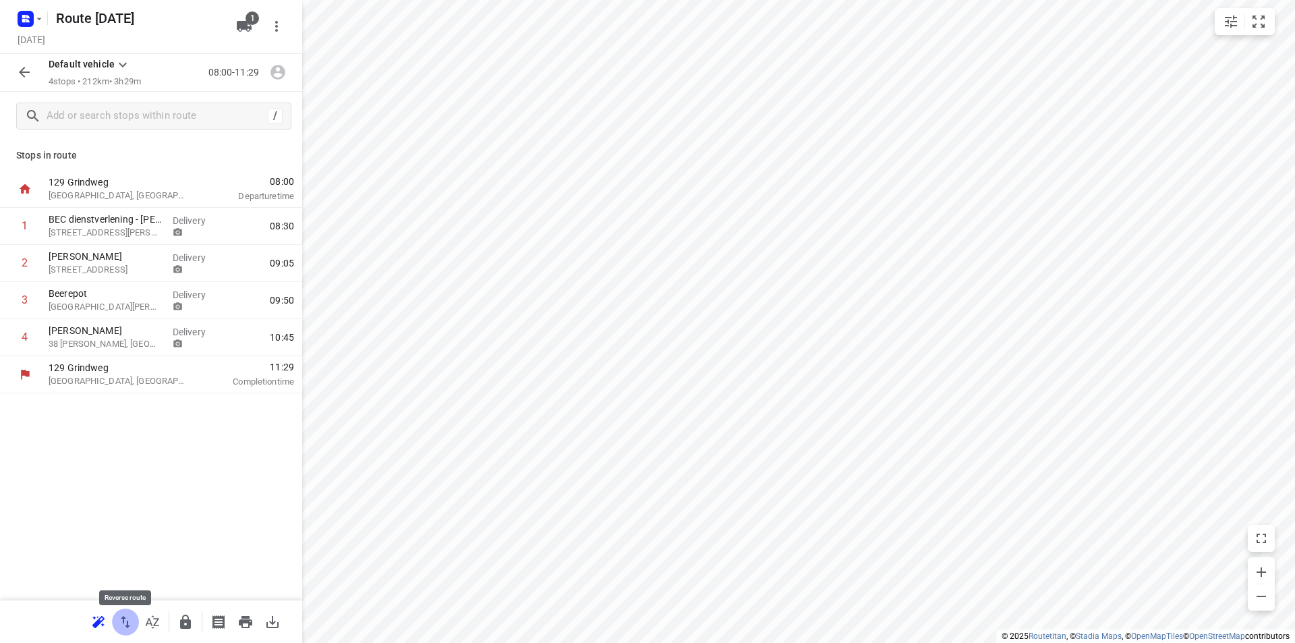
click at [125, 620] on icon "button" at bounding box center [125, 622] width 16 height 16
click at [30, 76] on icon "button" at bounding box center [24, 72] width 16 height 16
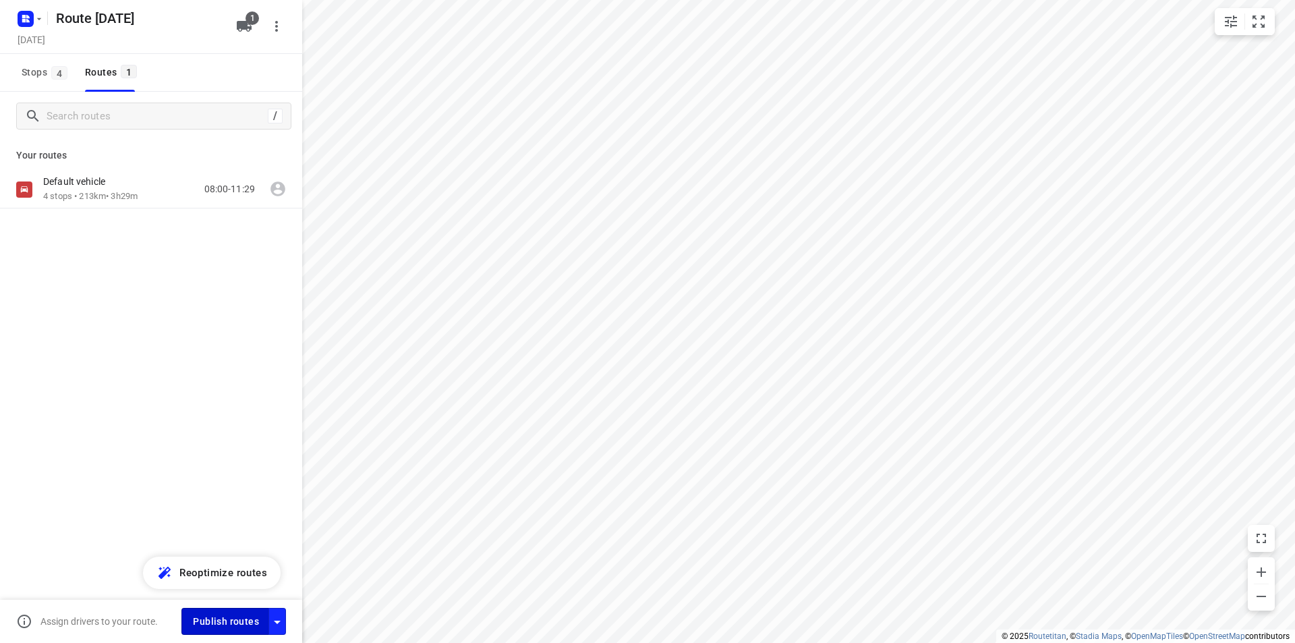
click at [217, 626] on span "Publish routes" at bounding box center [226, 621] width 66 height 17
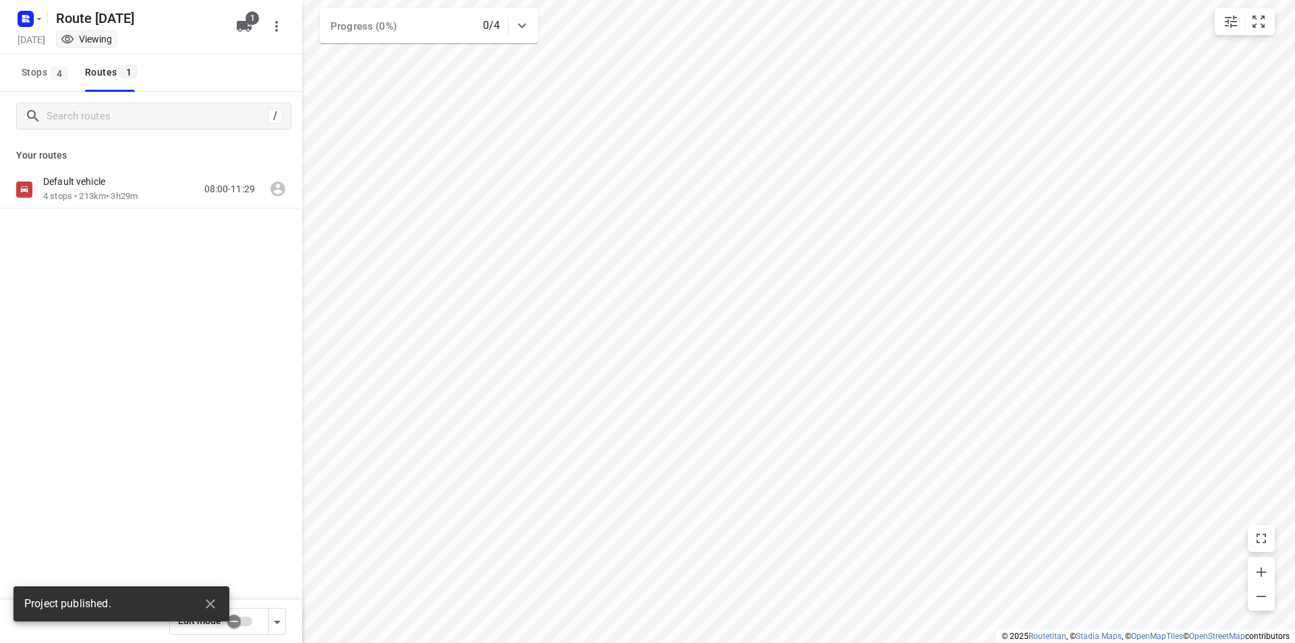
click at [120, 190] on p "4 stops • 213km • 3h29m" at bounding box center [90, 196] width 94 height 13
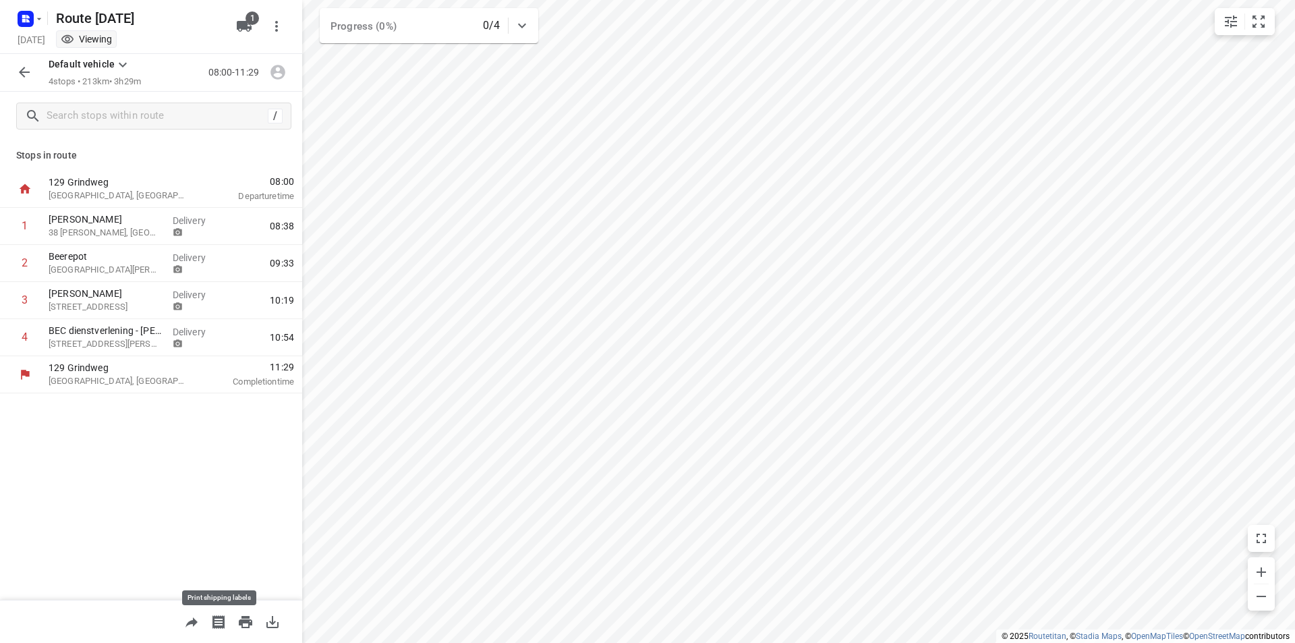
click at [220, 621] on icon "button" at bounding box center [218, 622] width 16 height 16
click at [215, 618] on icon "button" at bounding box center [219, 621] width 12 height 13
click at [219, 619] on icon "button" at bounding box center [218, 622] width 16 height 16
click at [212, 621] on icon "button" at bounding box center [218, 622] width 16 height 16
click at [246, 619] on icon "button" at bounding box center [245, 622] width 16 height 16
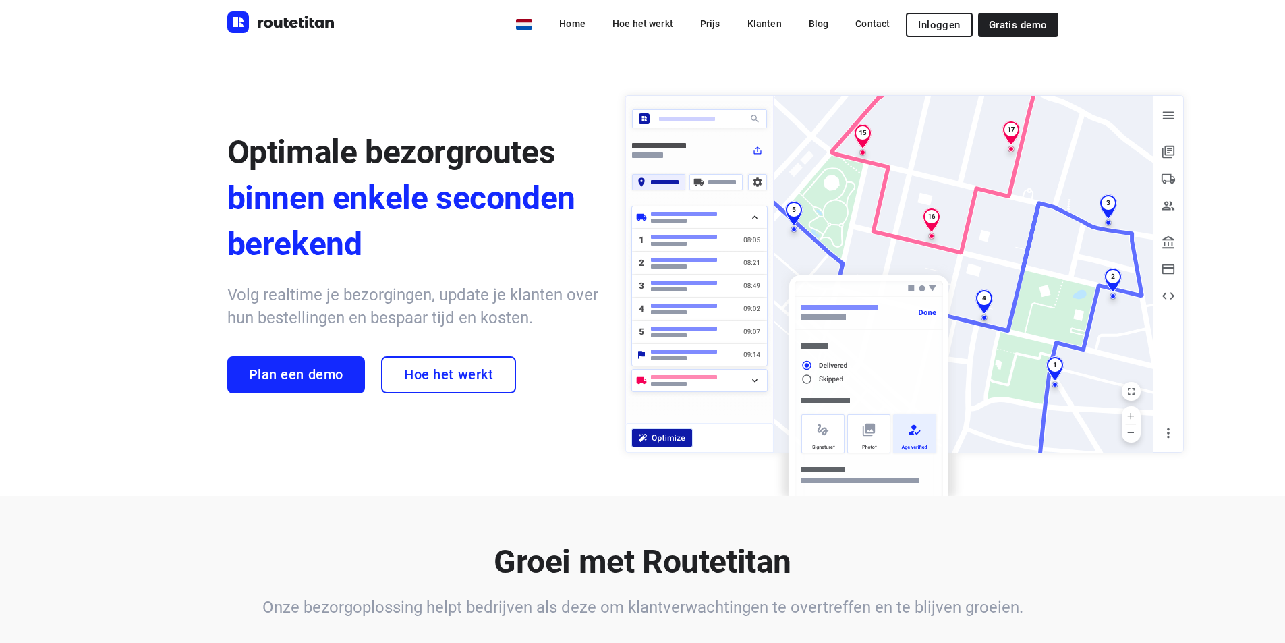
click at [936, 16] on button "Inloggen" at bounding box center [939, 25] width 66 height 24
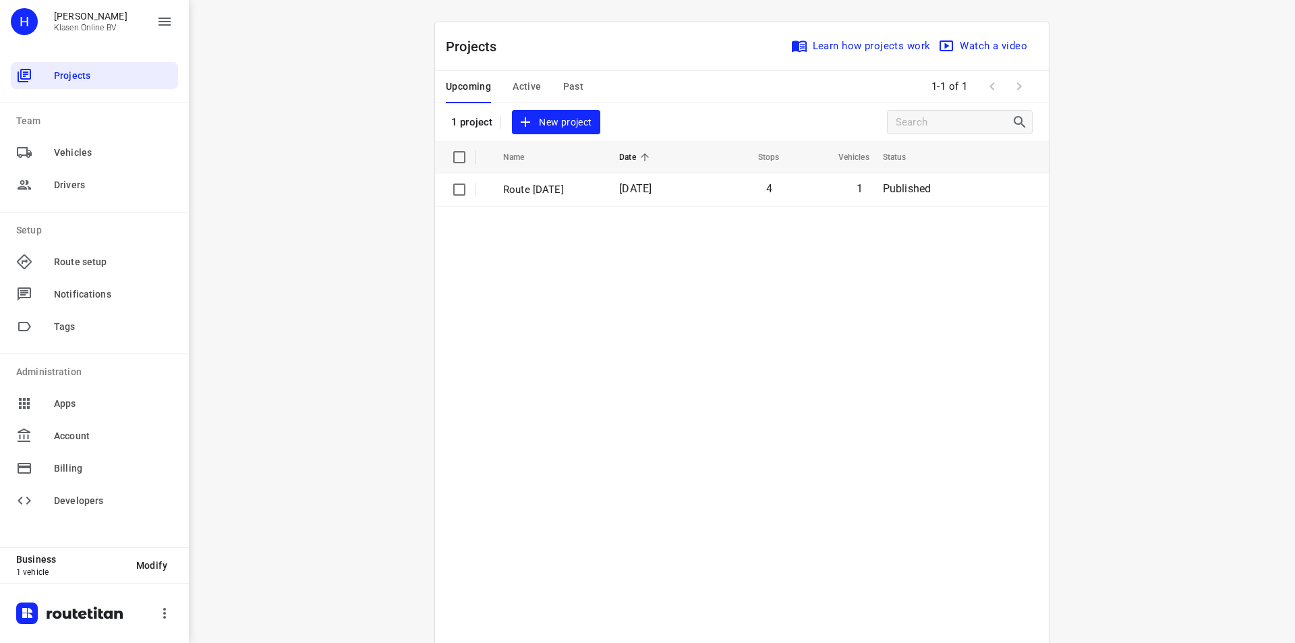
click at [641, 198] on td "[DATE]" at bounding box center [652, 189] width 87 height 32
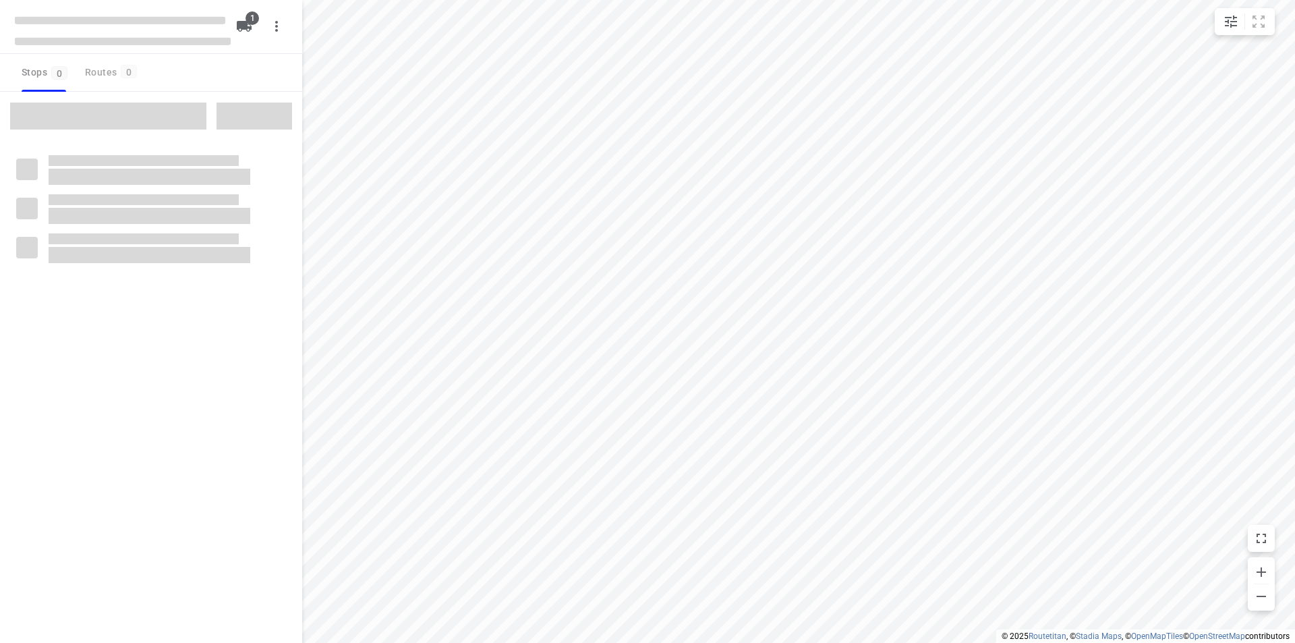
type input "distance"
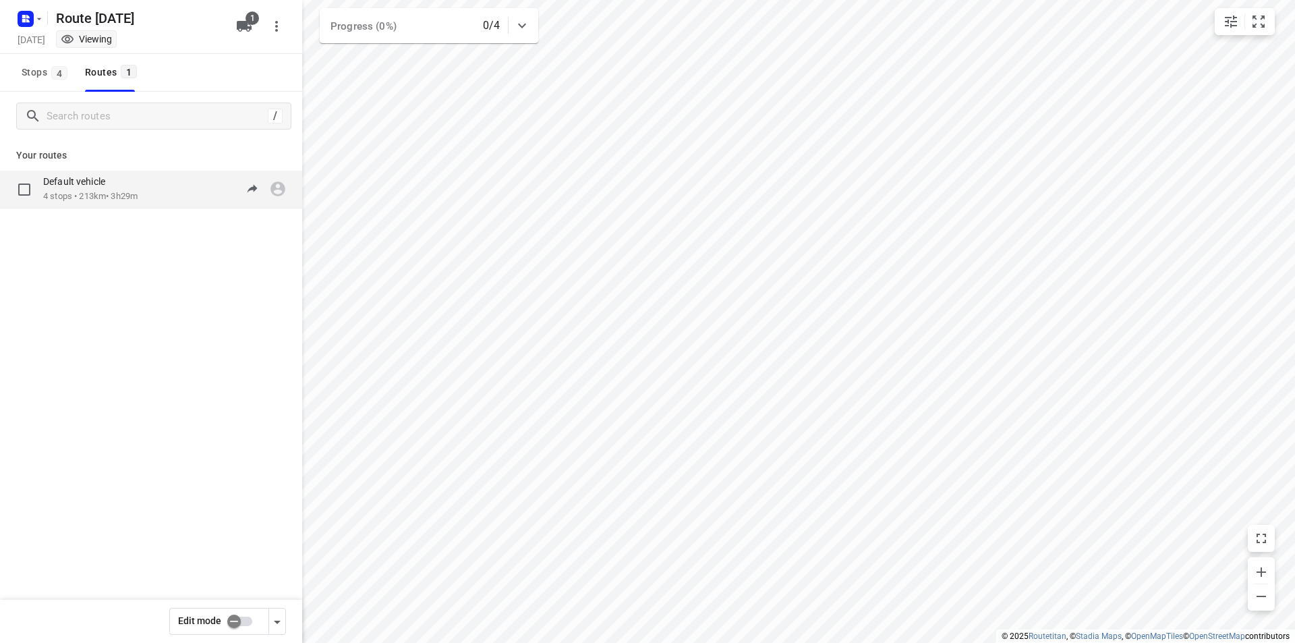
click at [117, 207] on div "Default vehicle 4 stops • 213km • 3h29m 08:00-11:29" at bounding box center [151, 190] width 302 height 38
